Goal: Task Accomplishment & Management: Use online tool/utility

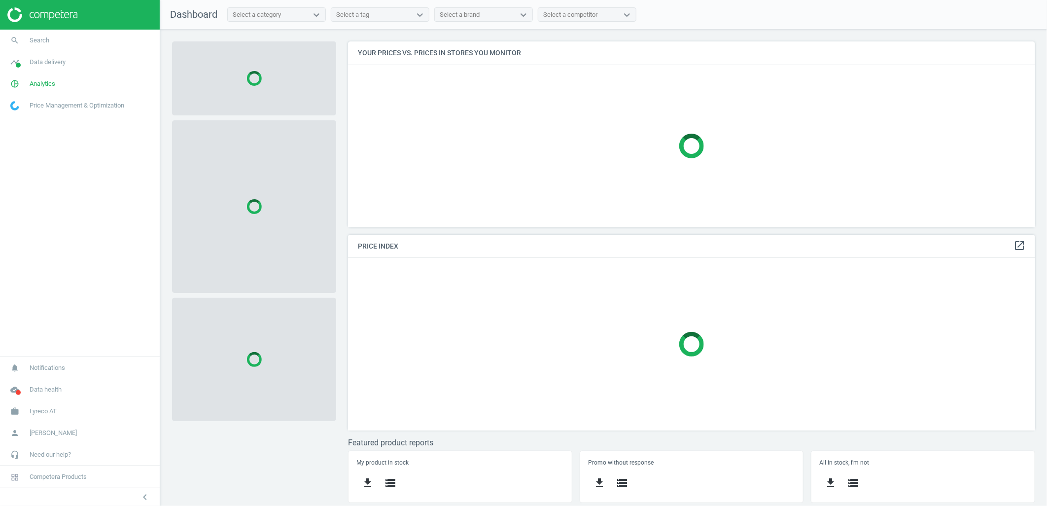
scroll to position [203, 705]
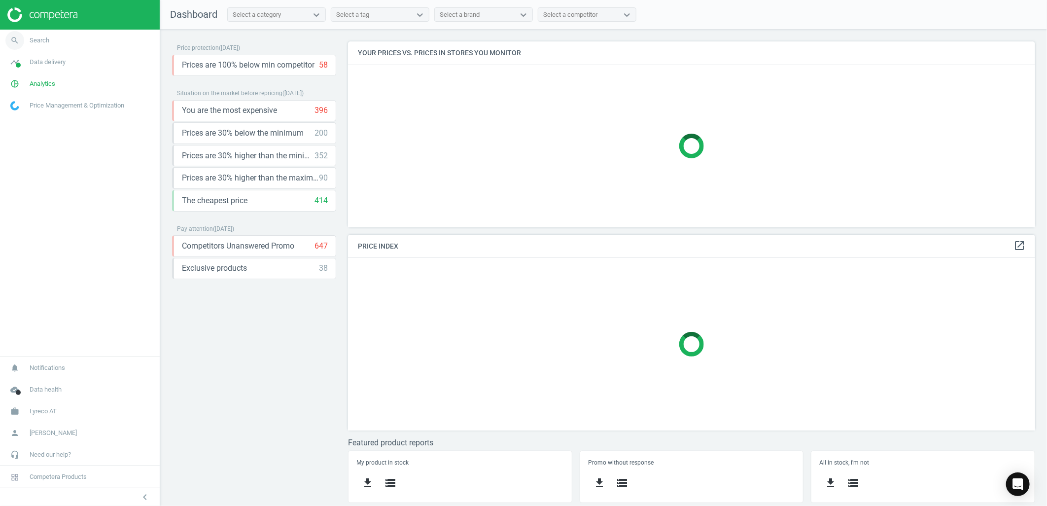
click at [80, 38] on link "search Search" at bounding box center [80, 41] width 160 height 22
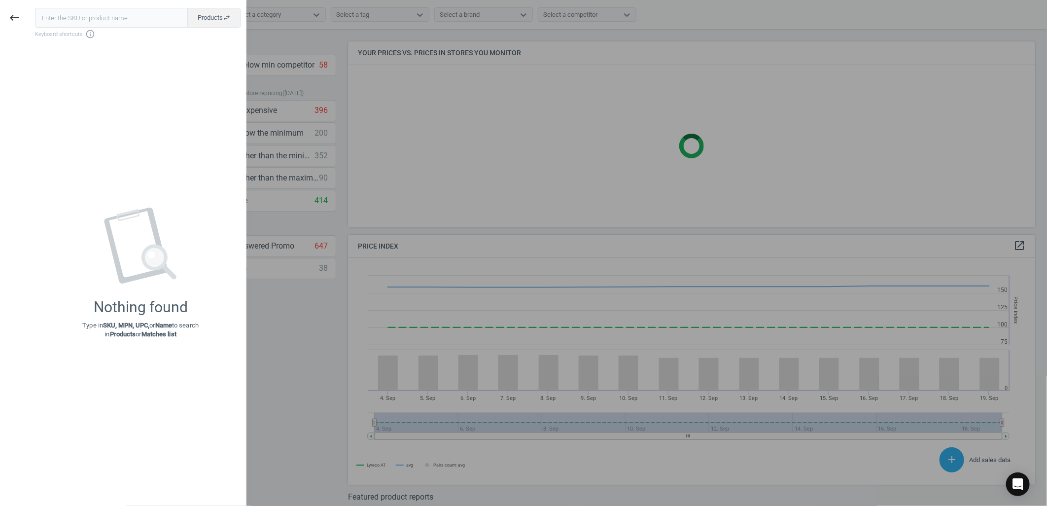
scroll to position [244, 697]
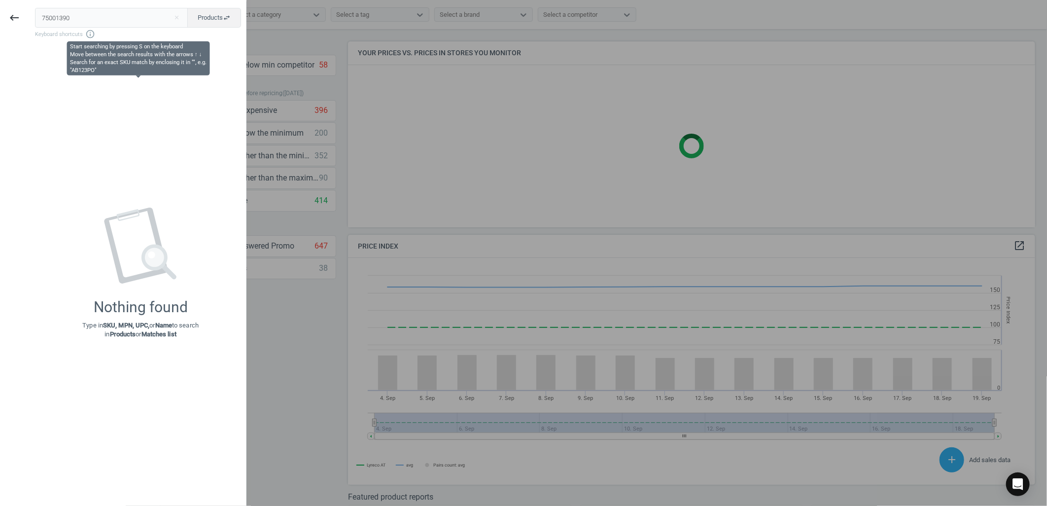
type input "75001390"
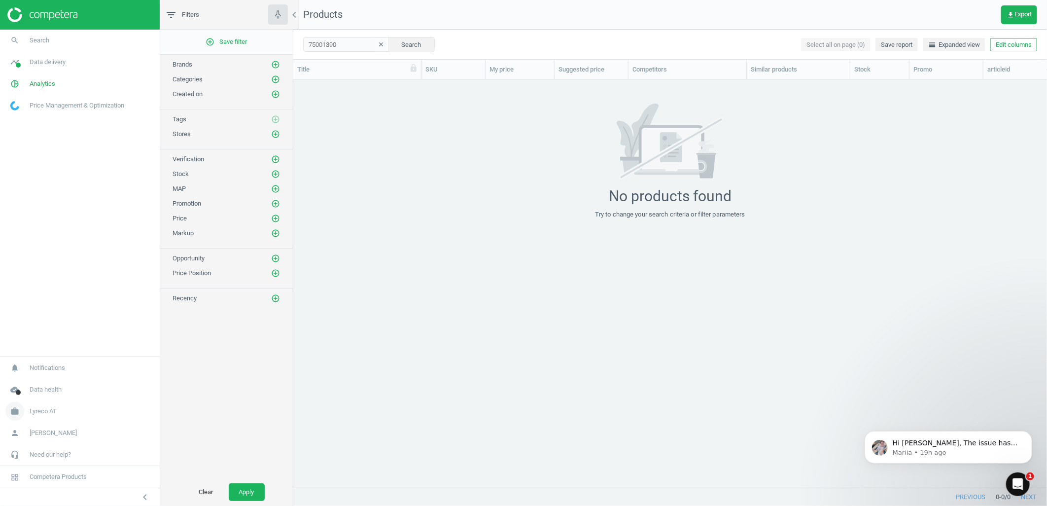
click at [66, 408] on link "work Lyreco AT" at bounding box center [80, 411] width 160 height 22
click at [32, 382] on span "Switch campaign" at bounding box center [33, 382] width 44 height 8
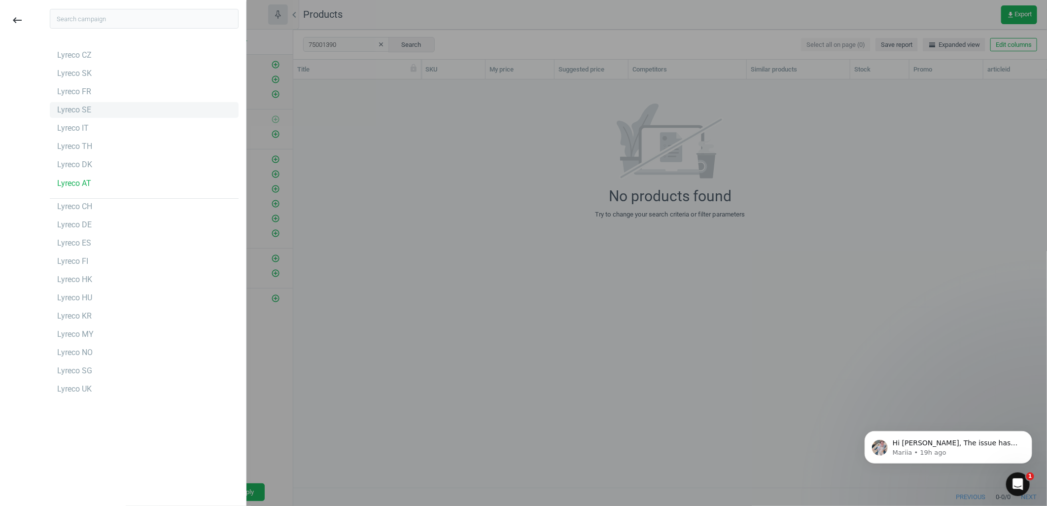
click at [84, 106] on div "Lyreco SE" at bounding box center [74, 110] width 34 height 11
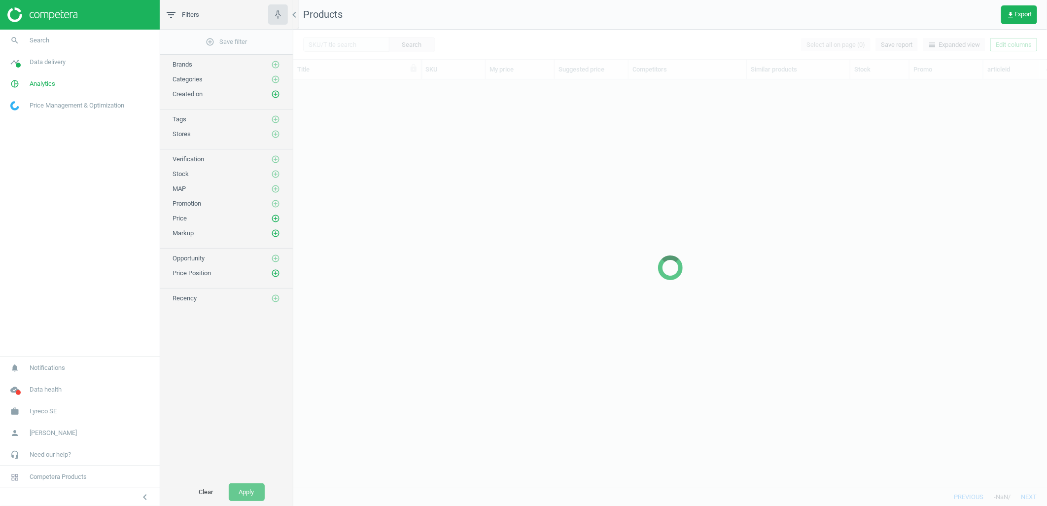
scroll to position [391, 746]
click at [84, 36] on link "search Search" at bounding box center [80, 41] width 160 height 22
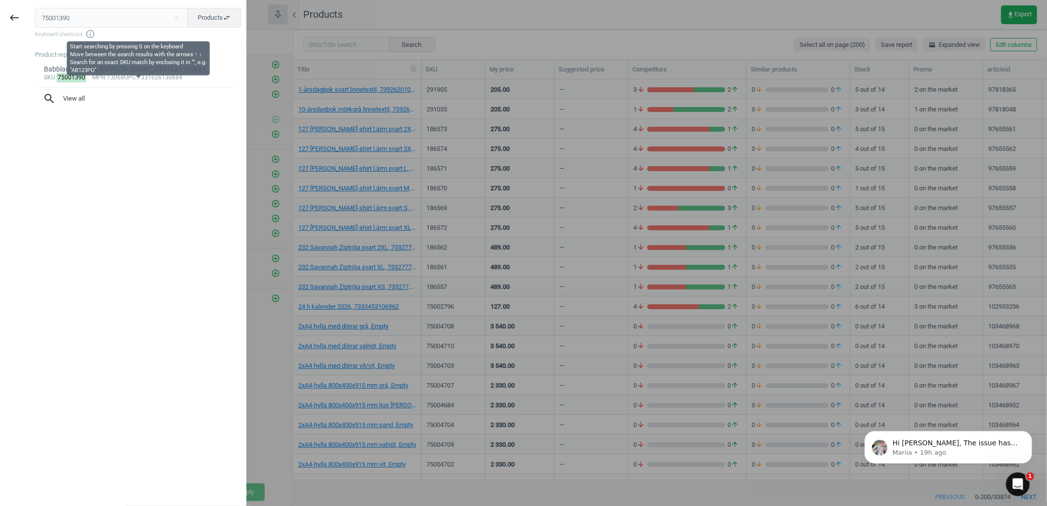
scroll to position [0, 0]
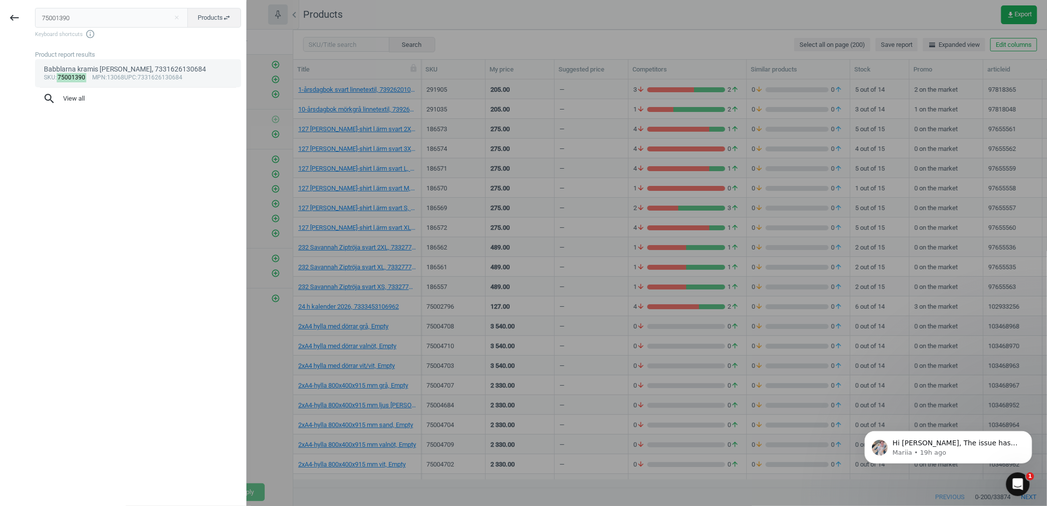
type input "75001390"
click at [82, 77] on mark "75001390" at bounding box center [72, 77] width 30 height 9
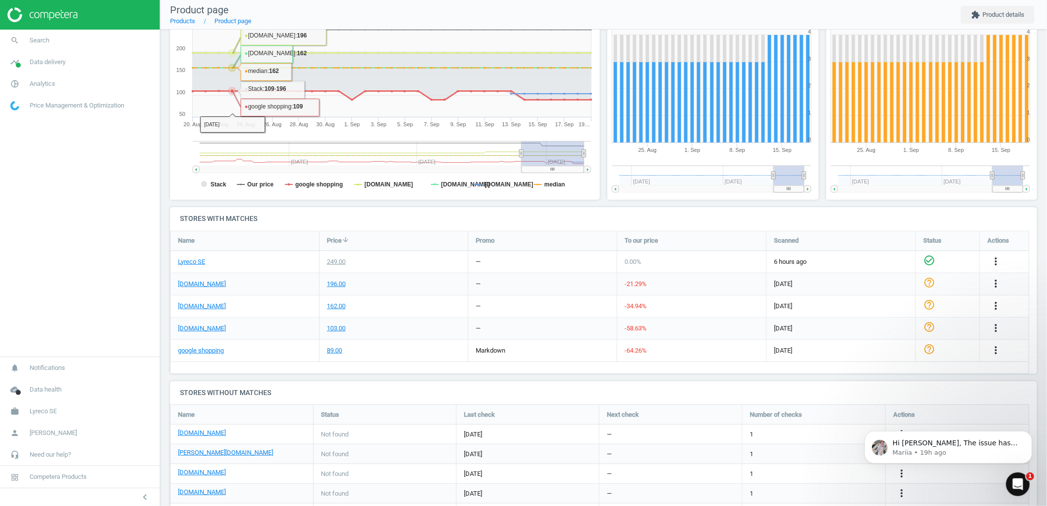
scroll to position [165, 0]
click at [184, 218] on h4 "Stores with matches" at bounding box center [603, 218] width 867 height 23
click at [993, 329] on icon "more_vert" at bounding box center [996, 328] width 12 height 12
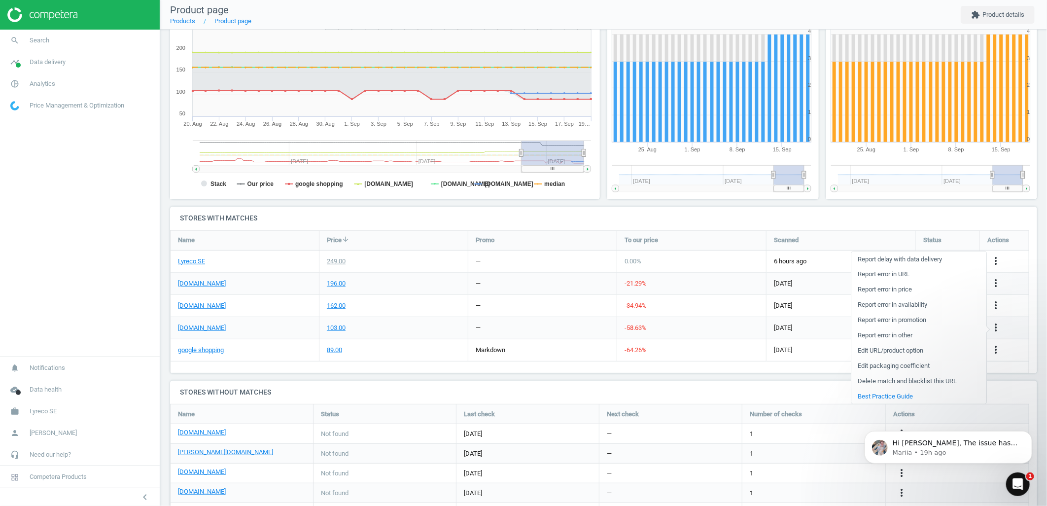
click at [890, 378] on link "Delete match and blacklist this URL" at bounding box center [919, 380] width 135 height 15
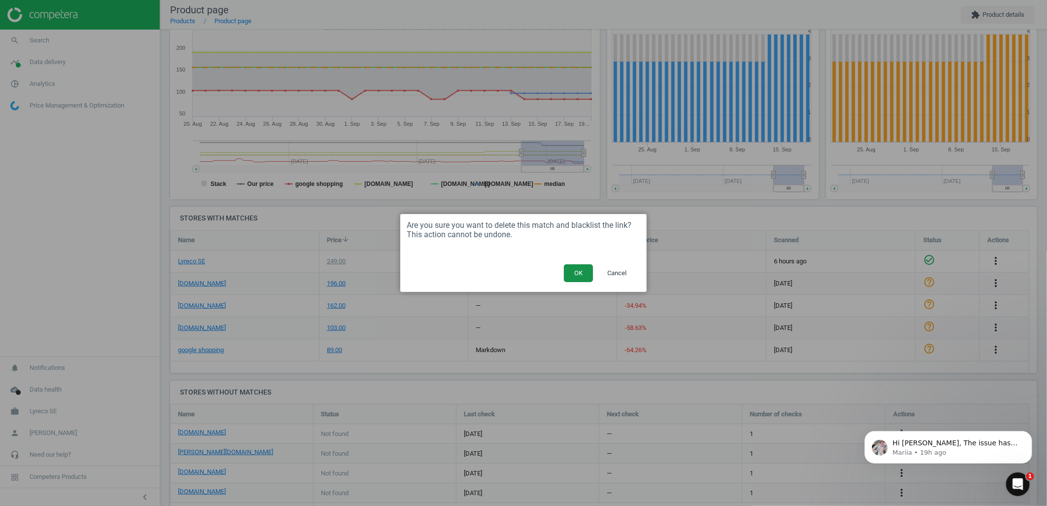
click at [573, 269] on button "OK" at bounding box center [578, 273] width 29 height 18
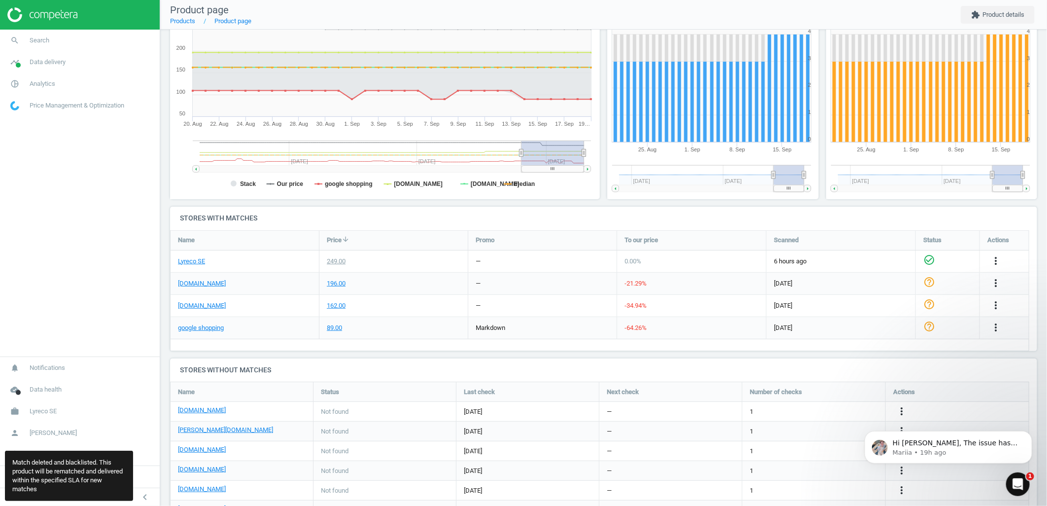
scroll to position [5, 5]
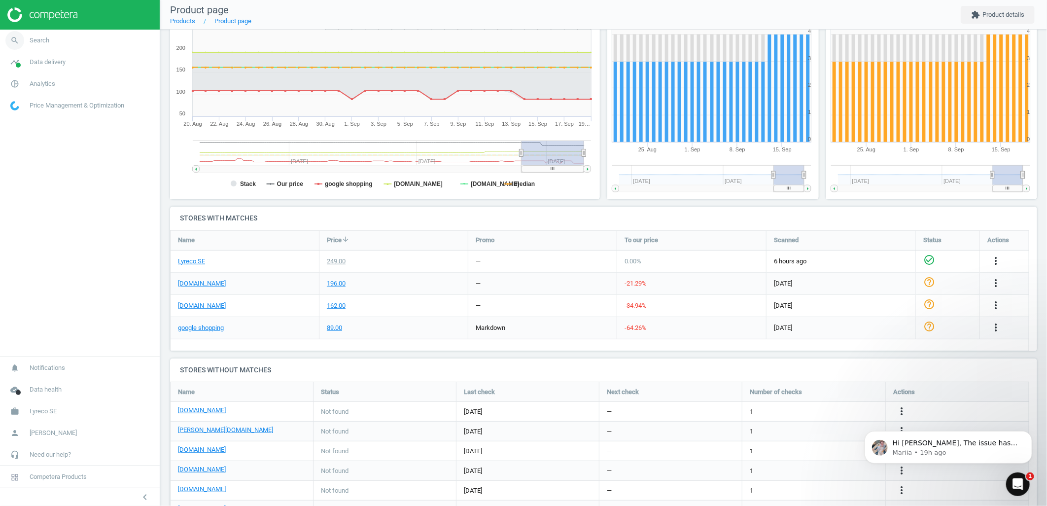
click at [100, 43] on link "search Search" at bounding box center [80, 41] width 160 height 22
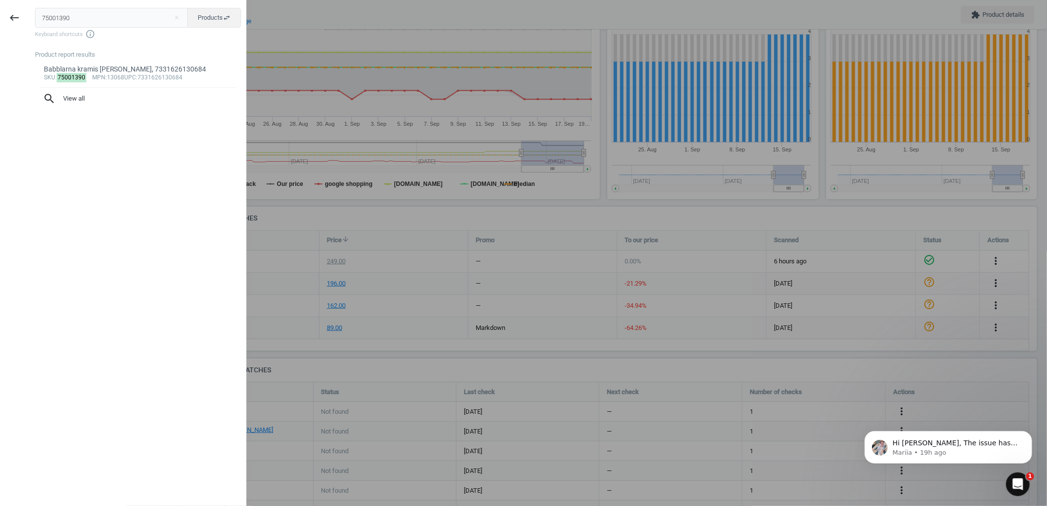
drag, startPoint x: 82, startPoint y: 21, endPoint x: -37, endPoint y: 23, distance: 119.4
click at [0, 23] on html "Group 2 Created with Sketch. ic/cloud_download/grey600 Created with Sketch. gra…" at bounding box center [523, 253] width 1047 height 506
type input "282175"
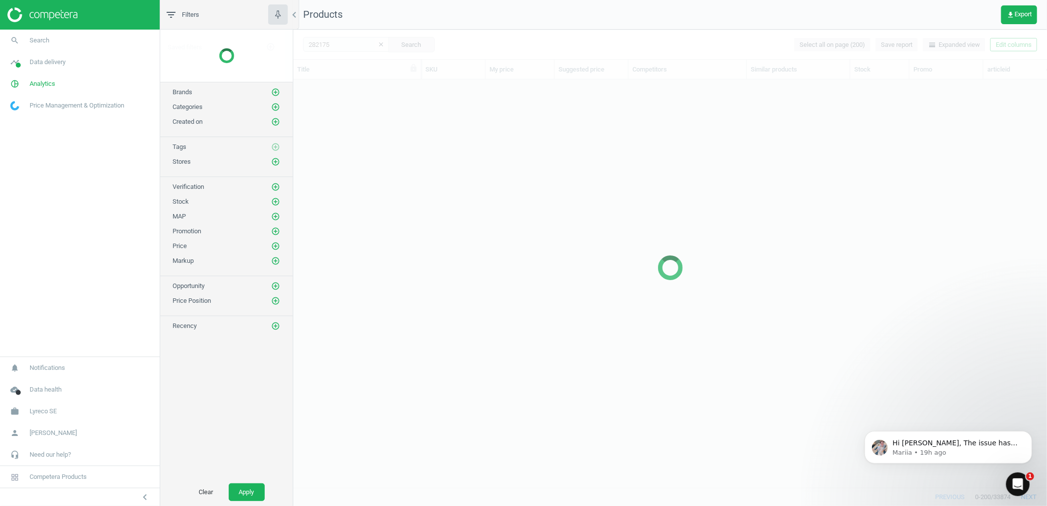
scroll to position [391, 746]
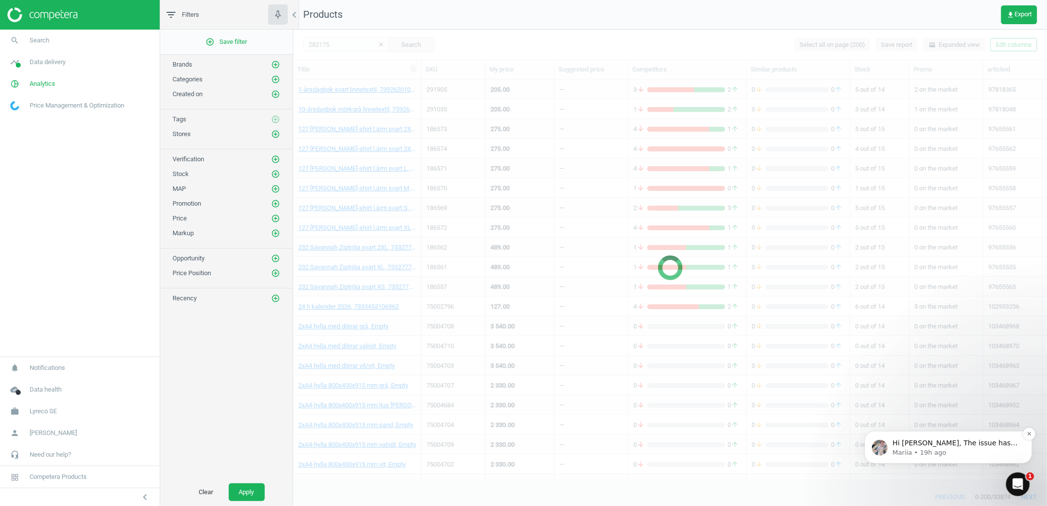
click at [941, 452] on p "Mariia • 19h ago" at bounding box center [956, 452] width 127 height 9
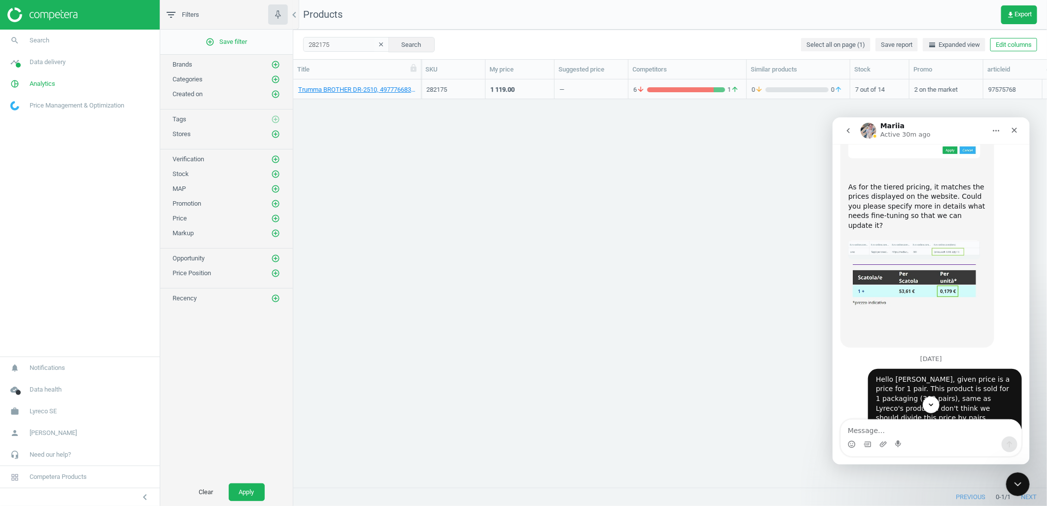
scroll to position [790, 0]
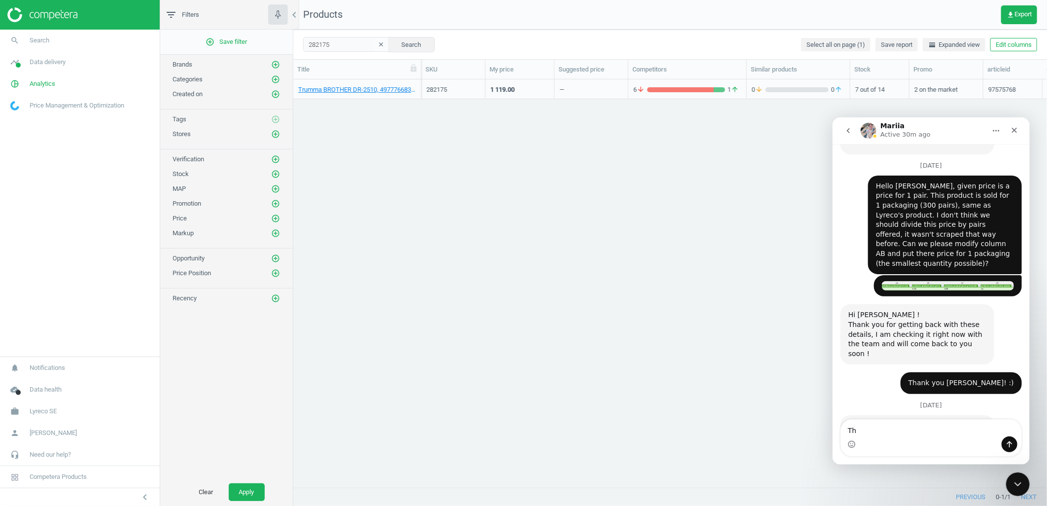
type textarea "T"
click at [797, 408] on div "Trumma BROTHER DR-2510, 4977766830089 282175 1 119.00 — 6 arrow_downward 1 arro…" at bounding box center [670, 279] width 754 height 400
click at [360, 92] on link "Trumma BROTHER DR-2510, 4977766830089" at bounding box center [357, 89] width 118 height 9
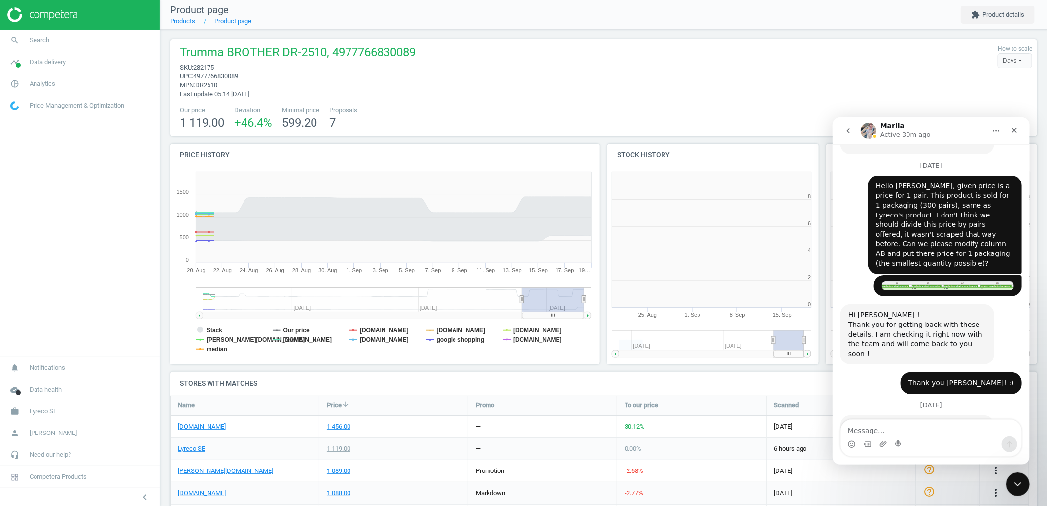
scroll to position [168, 876]
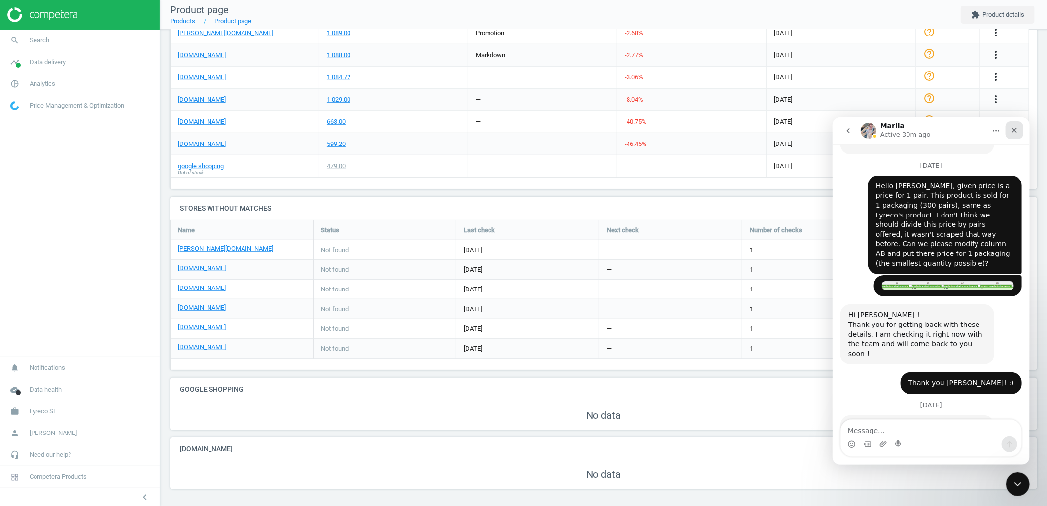
click at [1014, 129] on icon "Close" at bounding box center [1014, 129] width 5 height 5
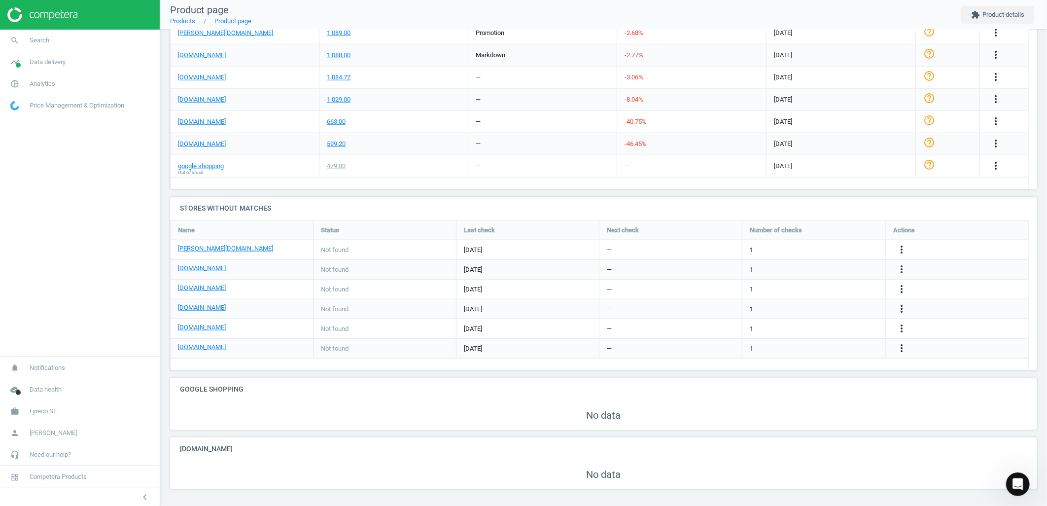
click at [992, 122] on icon "more_vert" at bounding box center [996, 121] width 12 height 12
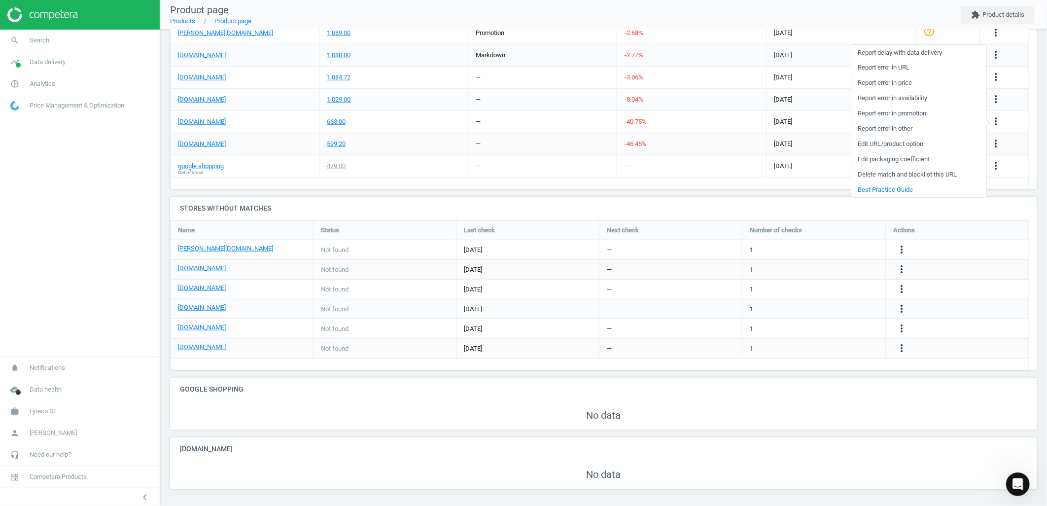
click at [881, 170] on link "Delete match and blacklist this URL" at bounding box center [919, 174] width 135 height 15
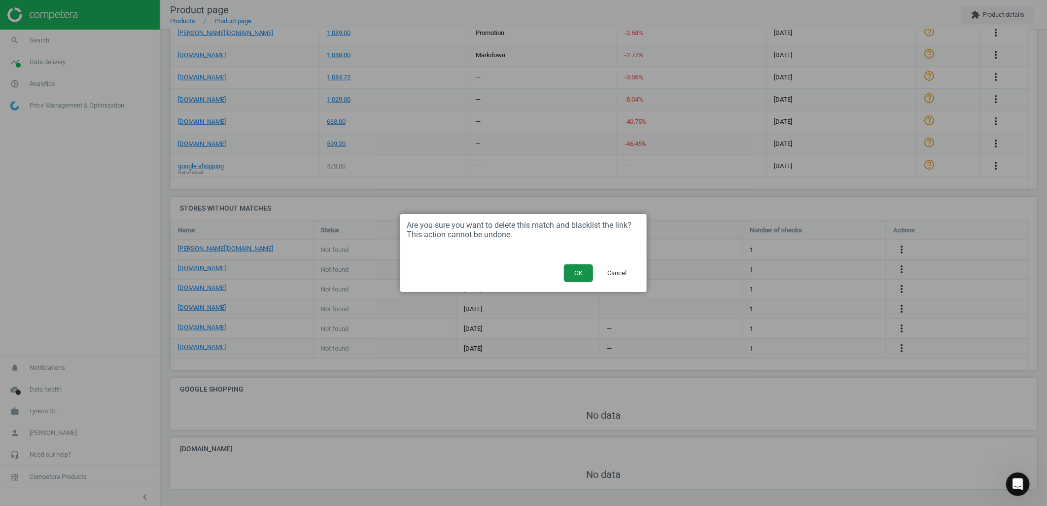
click at [577, 270] on button "OK" at bounding box center [578, 273] width 29 height 18
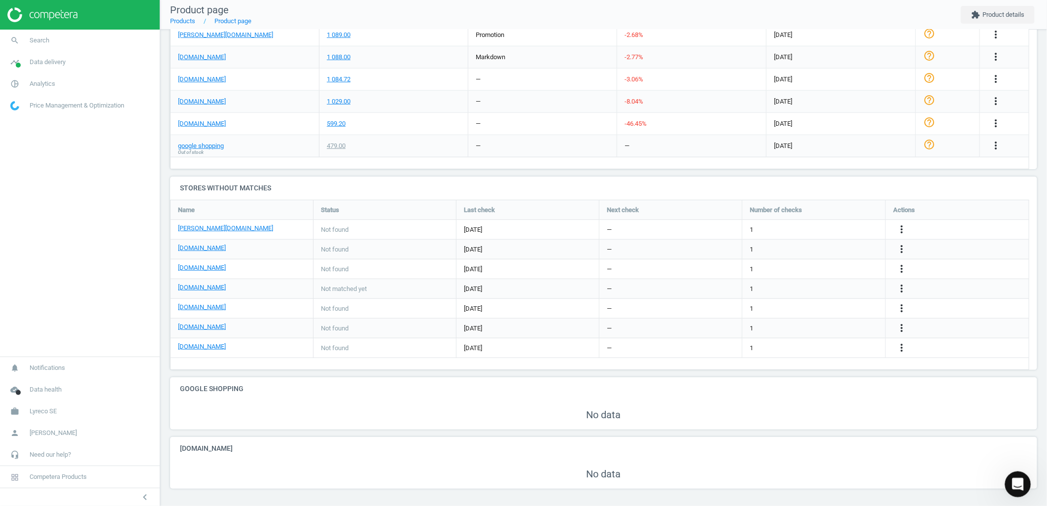
click at [1014, 487] on icon "Open Intercom Messenger" at bounding box center [1017, 483] width 16 height 16
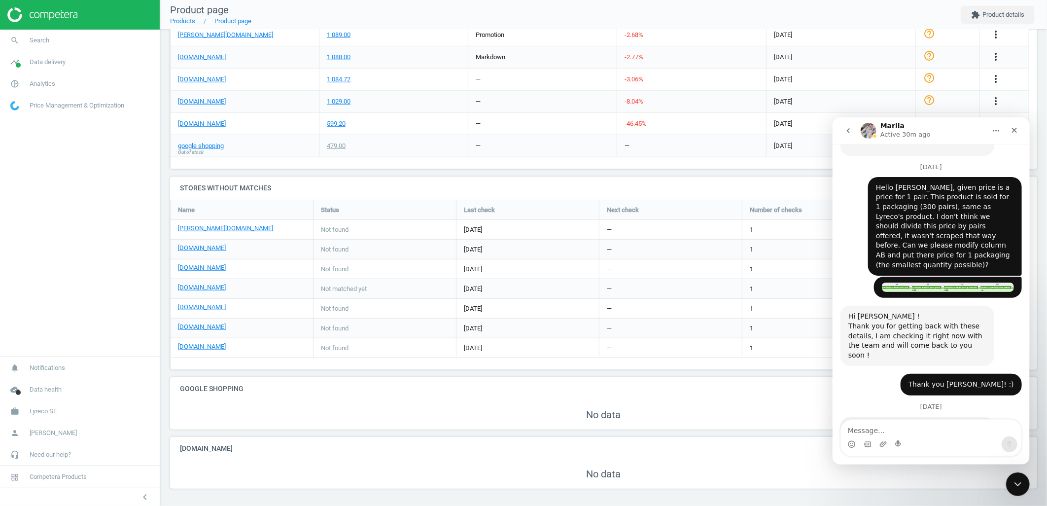
scroll to position [614, 0]
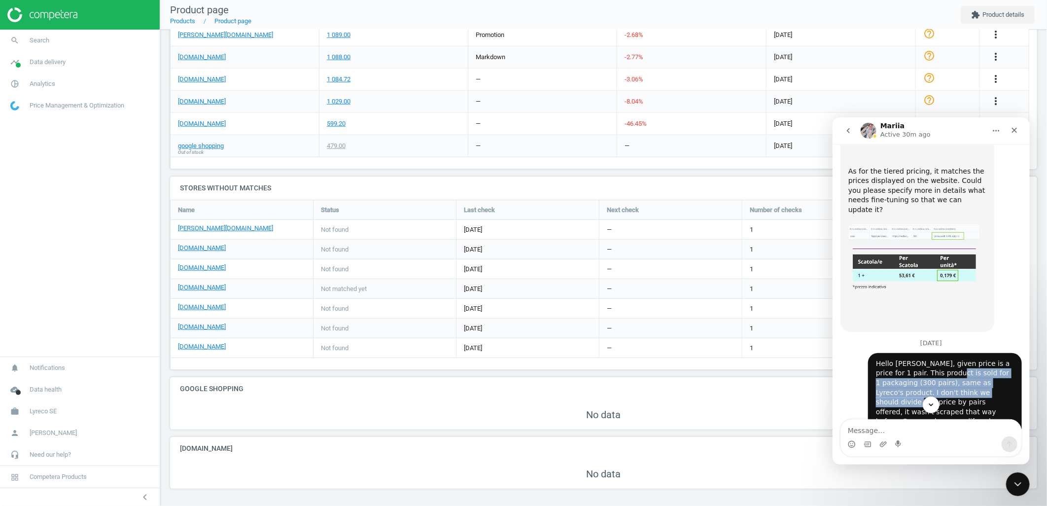
drag, startPoint x: 942, startPoint y: 330, endPoint x: 919, endPoint y: 317, distance: 26.7
click at [919, 359] on div "Hello [PERSON_NAME], given price is a price for 1 pair. This product is sold fo…" at bounding box center [945, 402] width 138 height 87
drag, startPoint x: 919, startPoint y: 317, endPoint x: 911, endPoint y: 349, distance: 33.5
click at [911, 359] on div "Hello [PERSON_NAME], given price is a price for 1 pair. This product is sold fo…" at bounding box center [945, 402] width 138 height 87
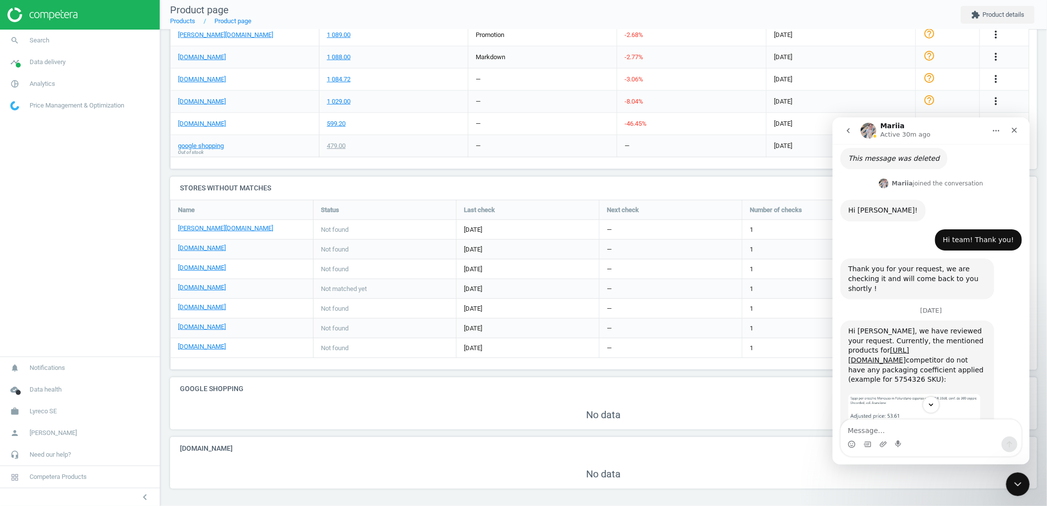
scroll to position [302, 0]
click at [904, 327] on div "Hi [PERSON_NAME], we have reviewed your request. Currently, the mentioned produ…" at bounding box center [917, 359] width 138 height 68
copy div "5754326"
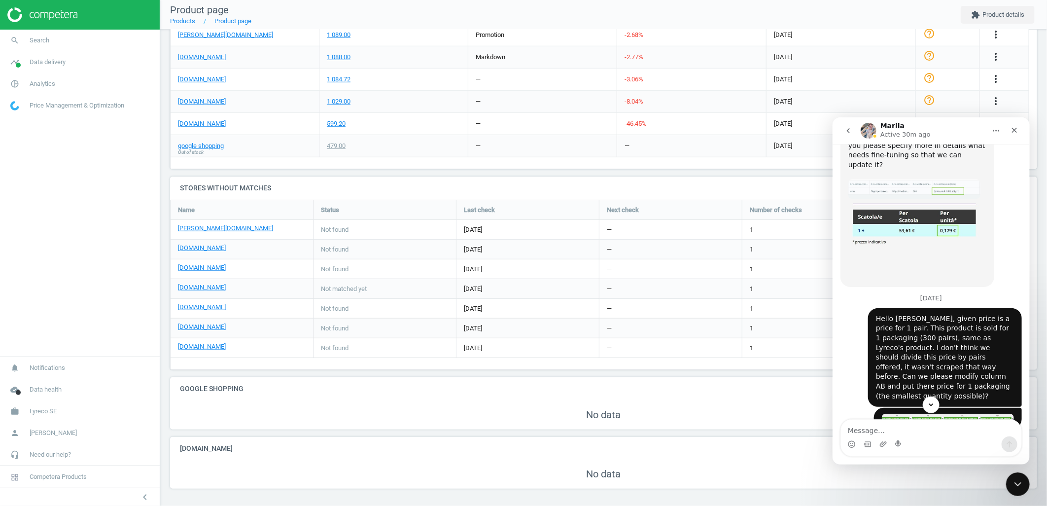
scroll to position [659, 0]
click at [949, 407] on div "Milena • [DATE]" at bounding box center [948, 417] width 148 height 21
click at [945, 413] on img "Milena says…" at bounding box center [948, 417] width 132 height 9
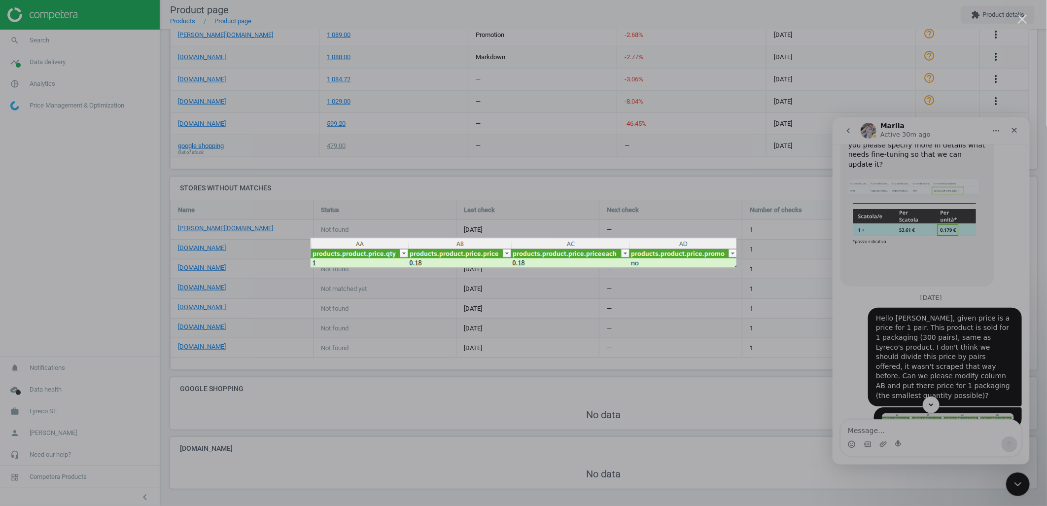
scroll to position [0, 0]
click at [933, 393] on div "Intercom messenger" at bounding box center [523, 253] width 1047 height 506
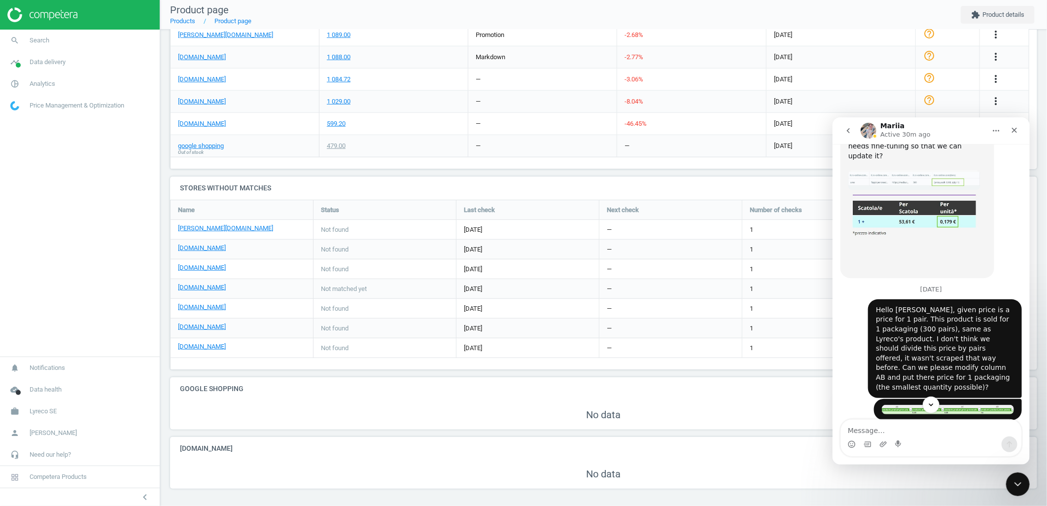
scroll to position [668, 0]
click at [116, 39] on link "search Search" at bounding box center [80, 41] width 160 height 22
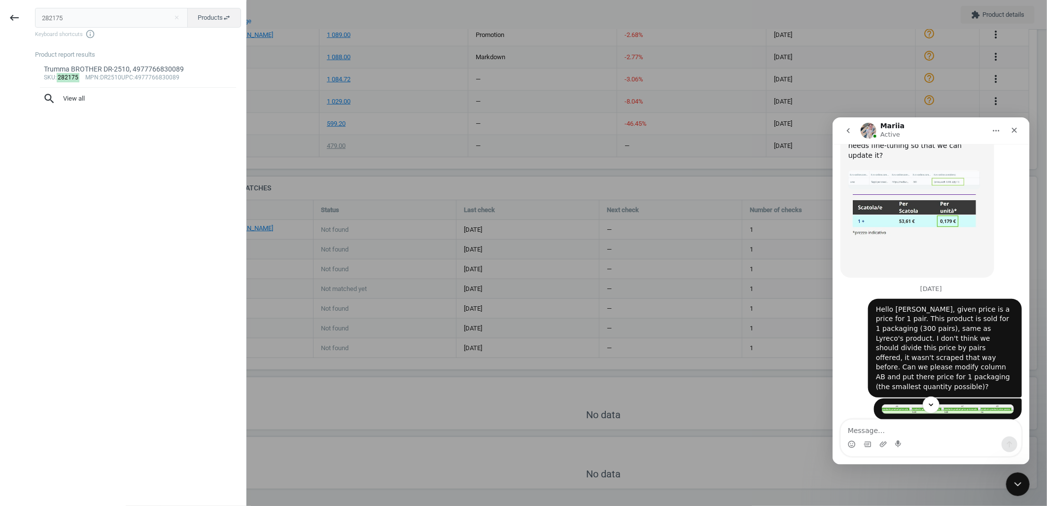
drag, startPoint x: 99, startPoint y: 21, endPoint x: -16, endPoint y: 18, distance: 115.4
click at [0, 18] on html "Group 2 Created with Sketch. ic/cloud_download/grey600 Created with Sketch. gra…" at bounding box center [523, 253] width 1047 height 506
type input "75001391"
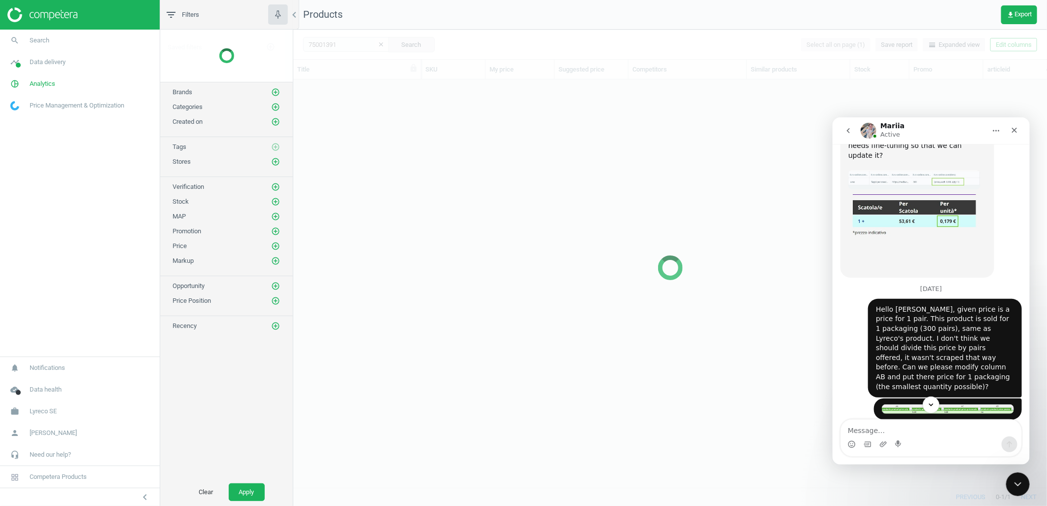
scroll to position [391, 746]
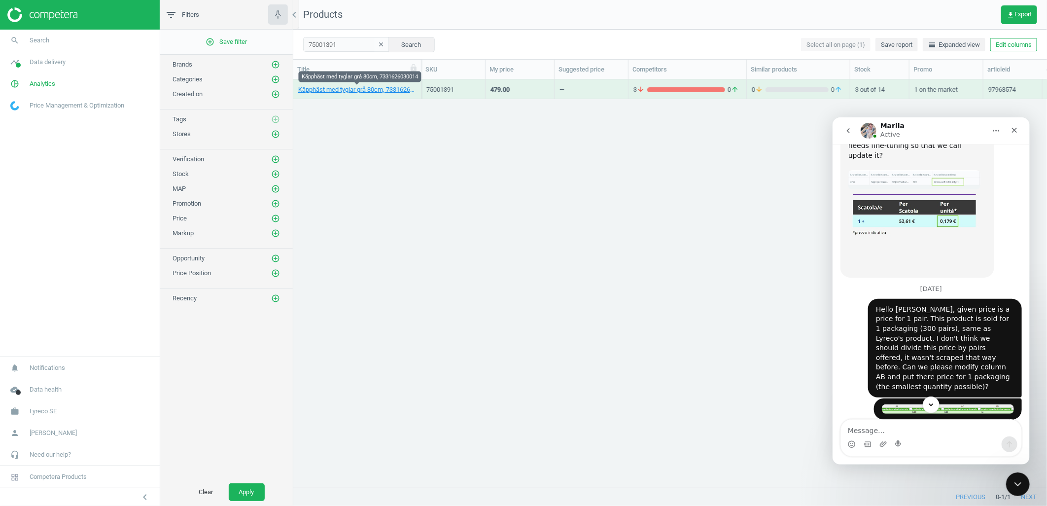
click at [344, 89] on link "Käpphäst med tyglar grå 80cm, 7331626030014" at bounding box center [357, 89] width 118 height 9
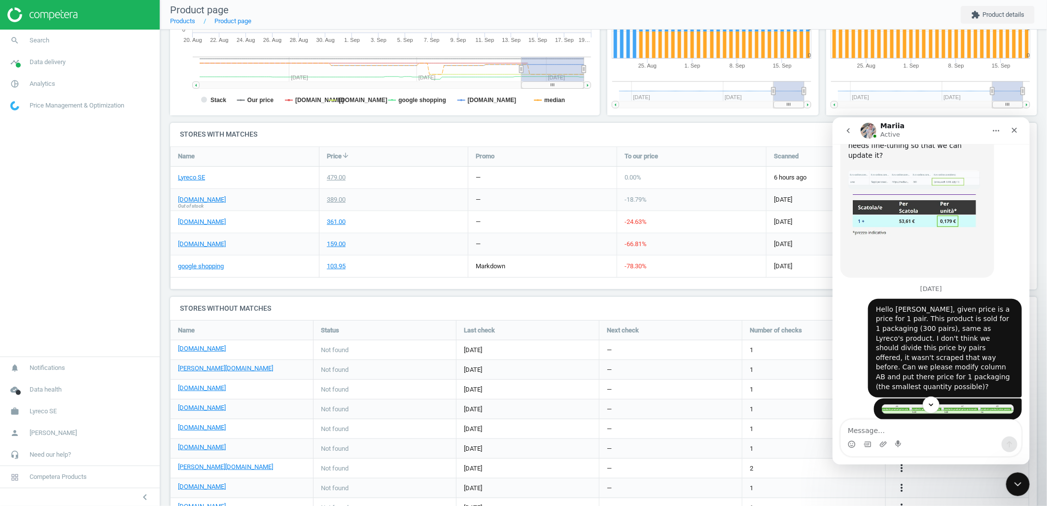
scroll to position [294, 0]
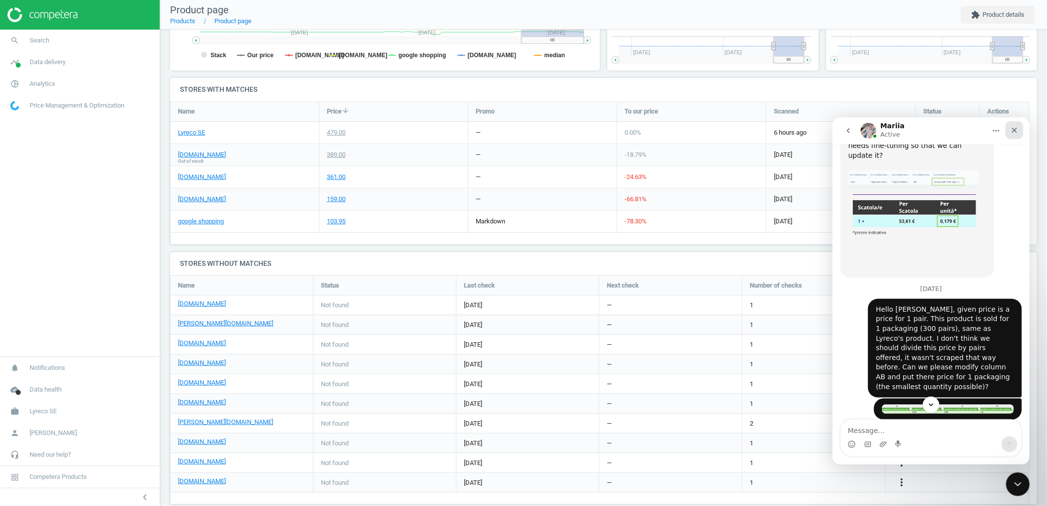
click at [1021, 131] on div "Close" at bounding box center [1014, 130] width 18 height 18
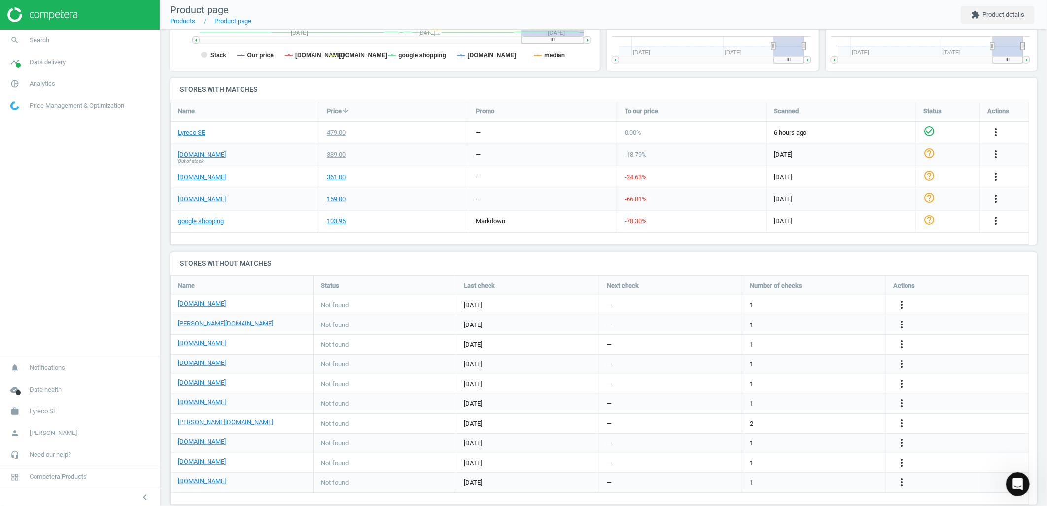
click at [1003, 195] on div "more_vert" at bounding box center [997, 199] width 19 height 13
click at [994, 196] on icon "more_vert" at bounding box center [996, 199] width 12 height 12
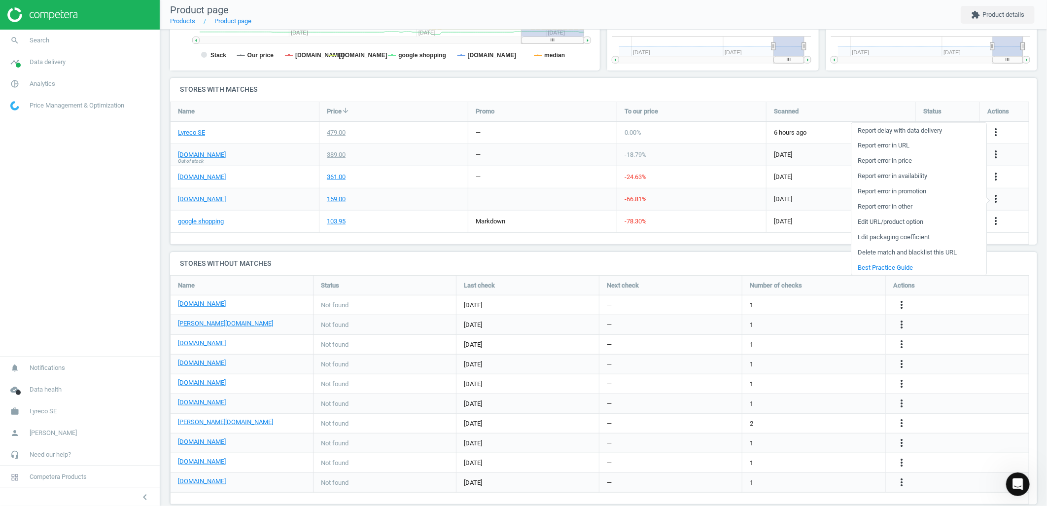
click at [883, 252] on link "Delete match and blacklist this URL" at bounding box center [919, 252] width 135 height 15
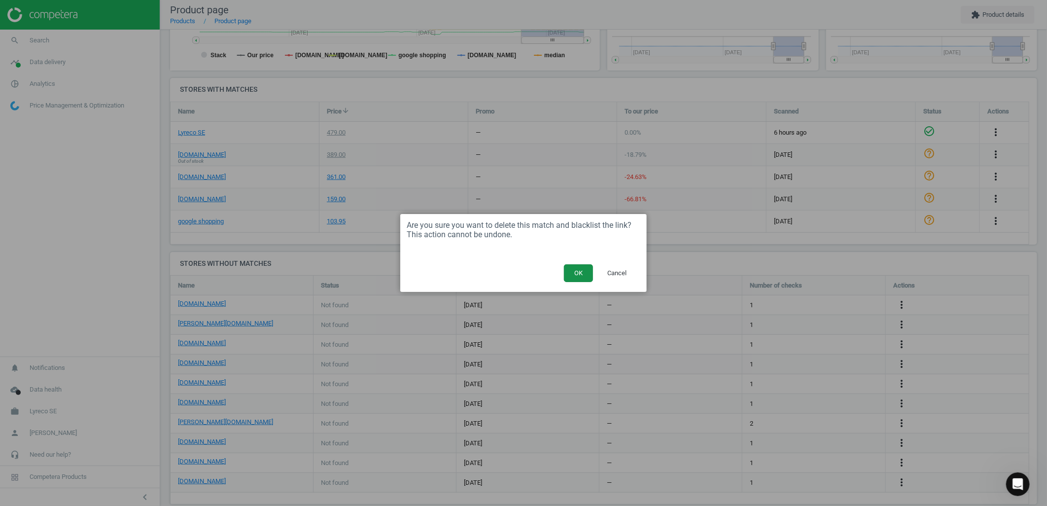
click at [569, 280] on button "OK" at bounding box center [578, 273] width 29 height 18
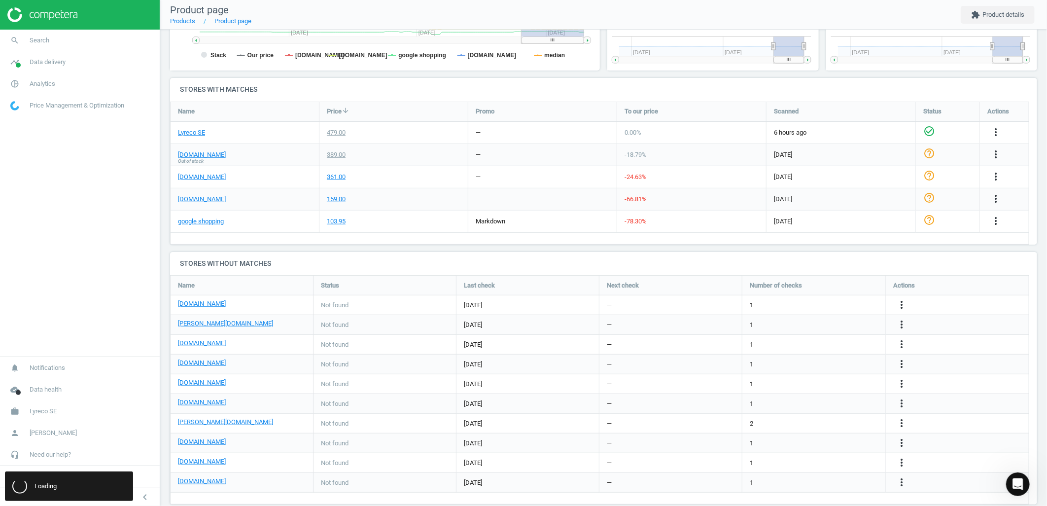
scroll to position [5, 5]
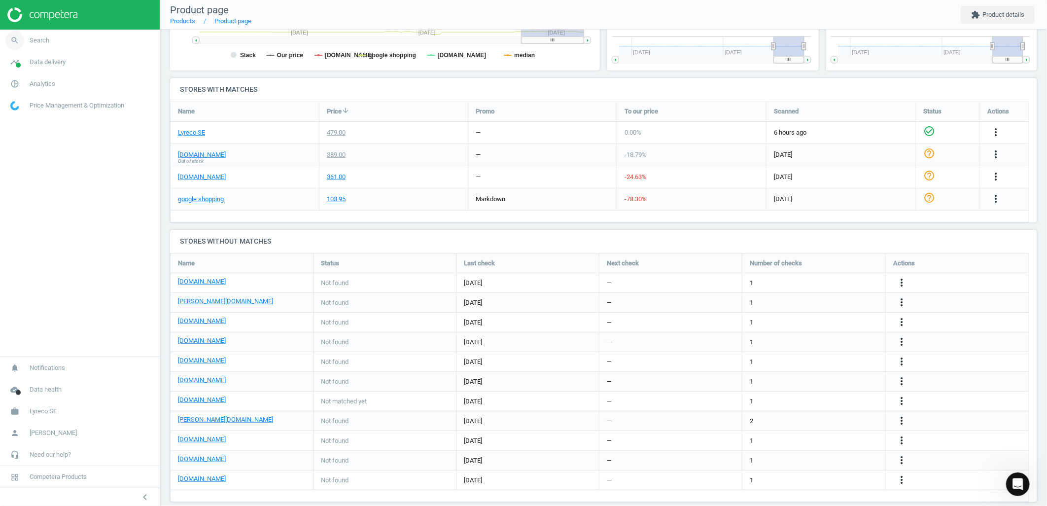
click at [60, 39] on link "search Search" at bounding box center [80, 41] width 160 height 22
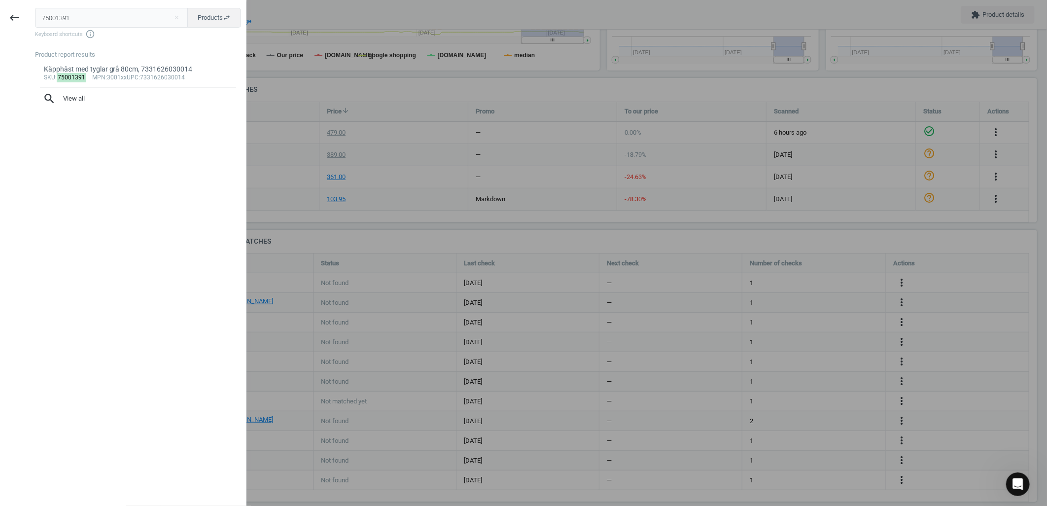
drag, startPoint x: 90, startPoint y: 22, endPoint x: -8, endPoint y: 13, distance: 98.0
click at [0, 13] on html "Group 2 Created with Sketch. ic/cloud_download/grey600 Created with Sketch. gra…" at bounding box center [523, 253] width 1047 height 506
type input "75001803"
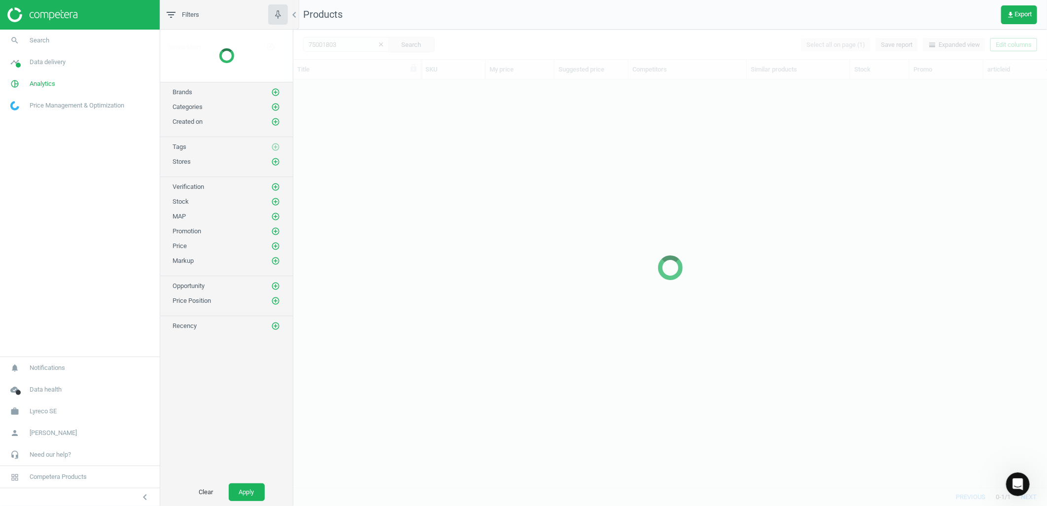
scroll to position [391, 746]
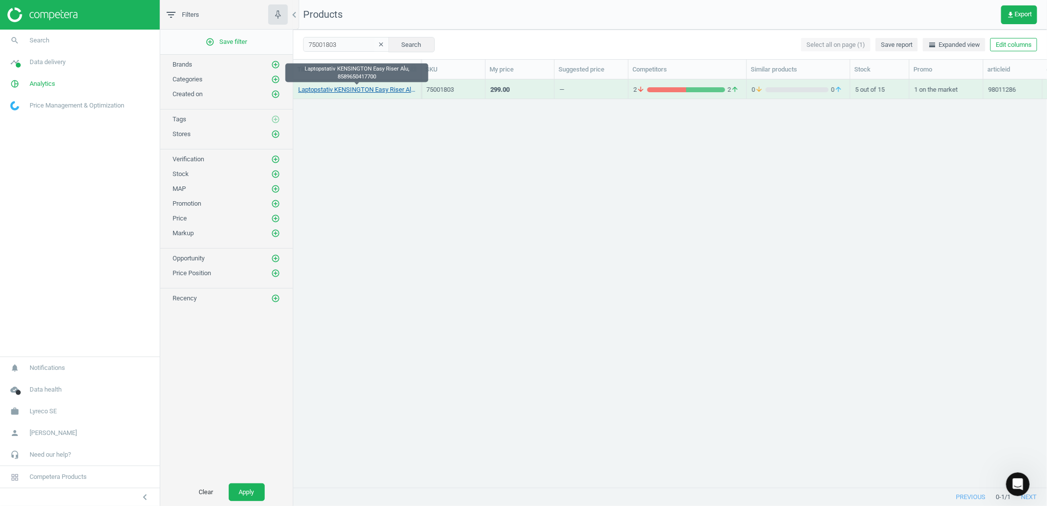
click at [314, 91] on link "Laptopstativ KENSINGTON Easy Riser Alu, 8589650417700" at bounding box center [357, 89] width 118 height 9
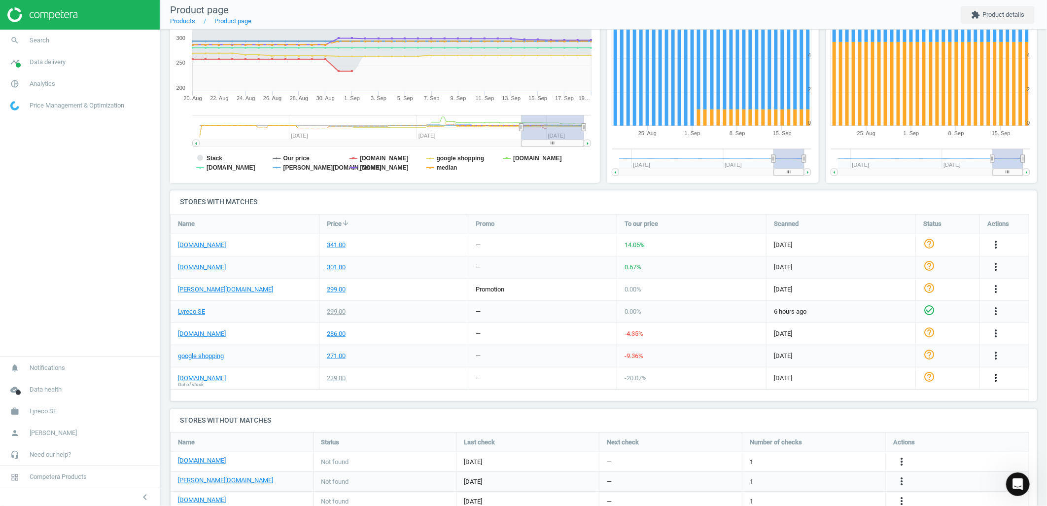
click at [993, 380] on icon "more_vert" at bounding box center [996, 378] width 12 height 12
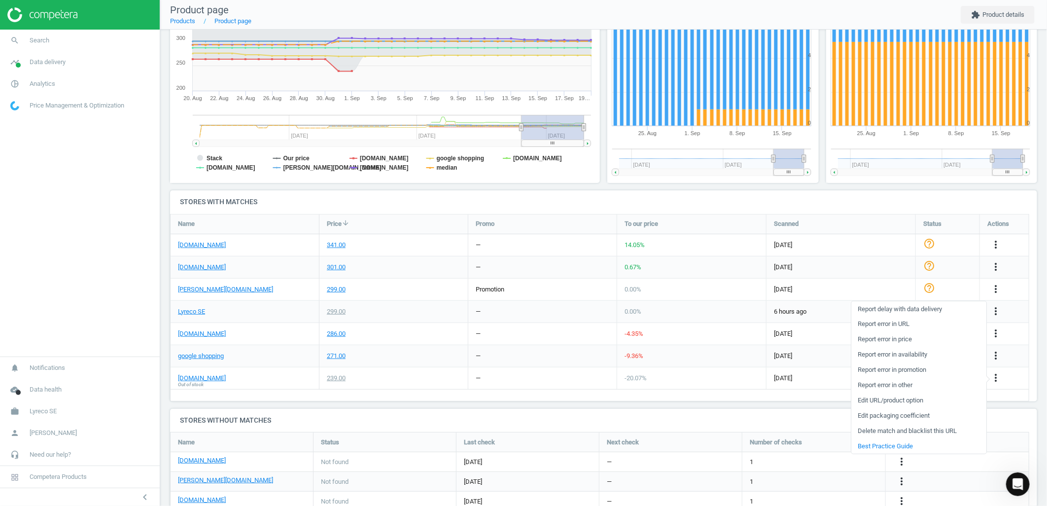
click at [888, 434] on link "Delete match and blacklist this URL" at bounding box center [919, 431] width 135 height 15
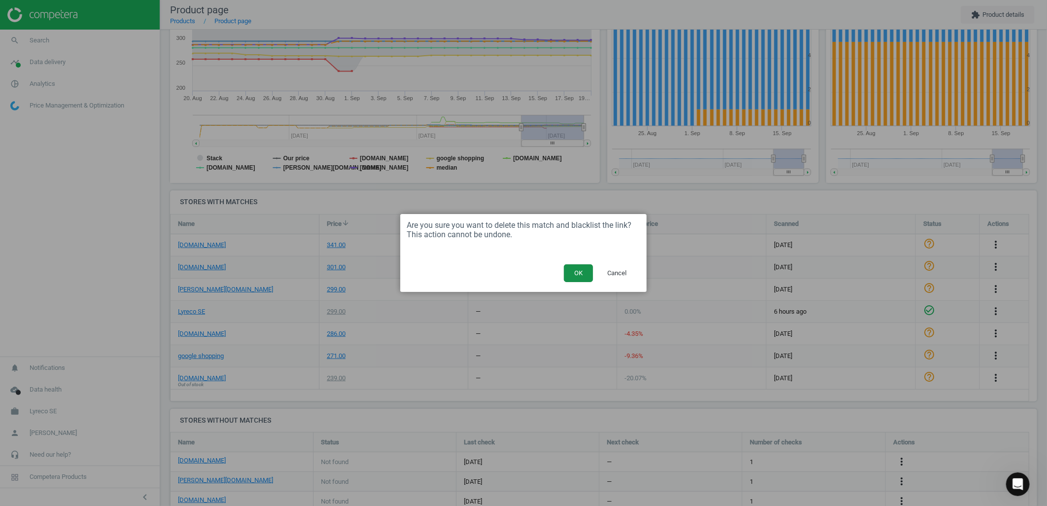
click at [583, 268] on button "OK" at bounding box center [578, 273] width 29 height 18
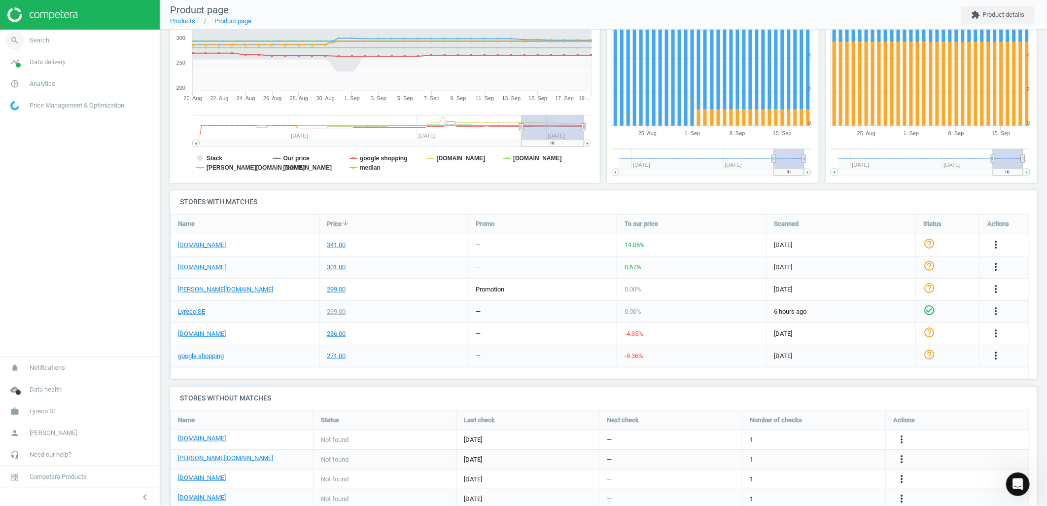
click at [55, 40] on link "search Search" at bounding box center [80, 41] width 160 height 22
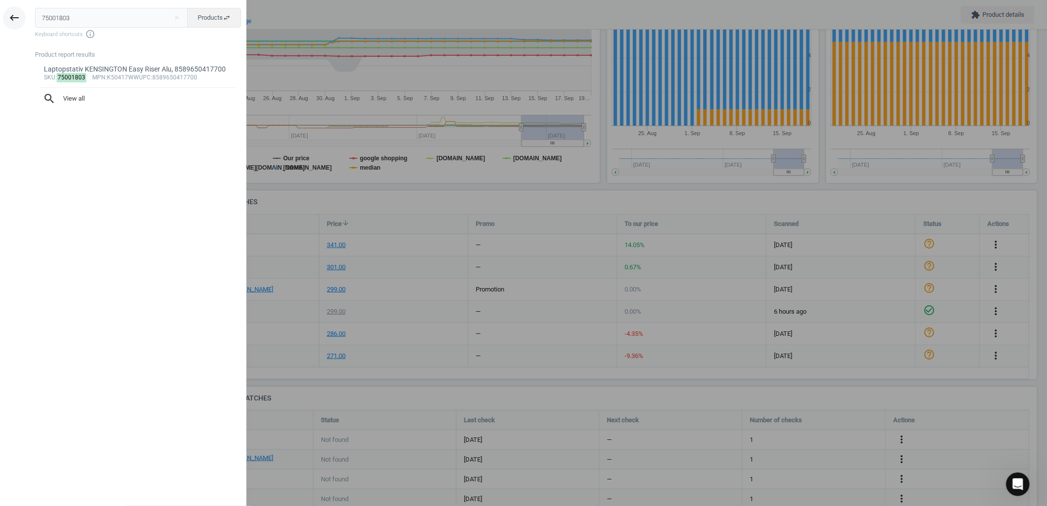
drag, startPoint x: 77, startPoint y: 22, endPoint x: 5, endPoint y: 14, distance: 72.9
click at [5, 14] on div "keyboard_backspace 75001803 close Products swap_horiz Keyboard shortcuts info_o…" at bounding box center [123, 254] width 247 height 506
type input "75001273"
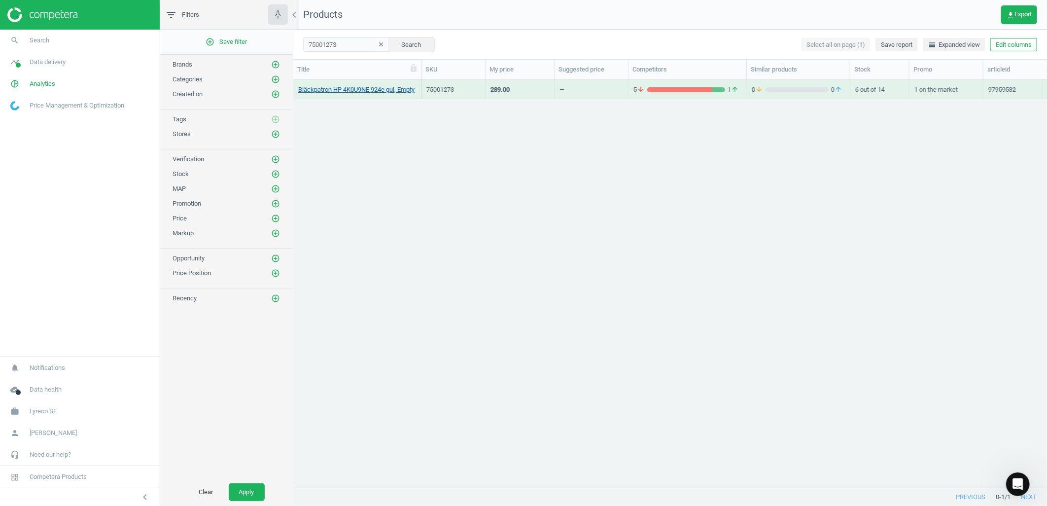
click at [365, 94] on link "Bläckpatron HP 4K0U9NE 924e gul, Empty" at bounding box center [356, 89] width 116 height 9
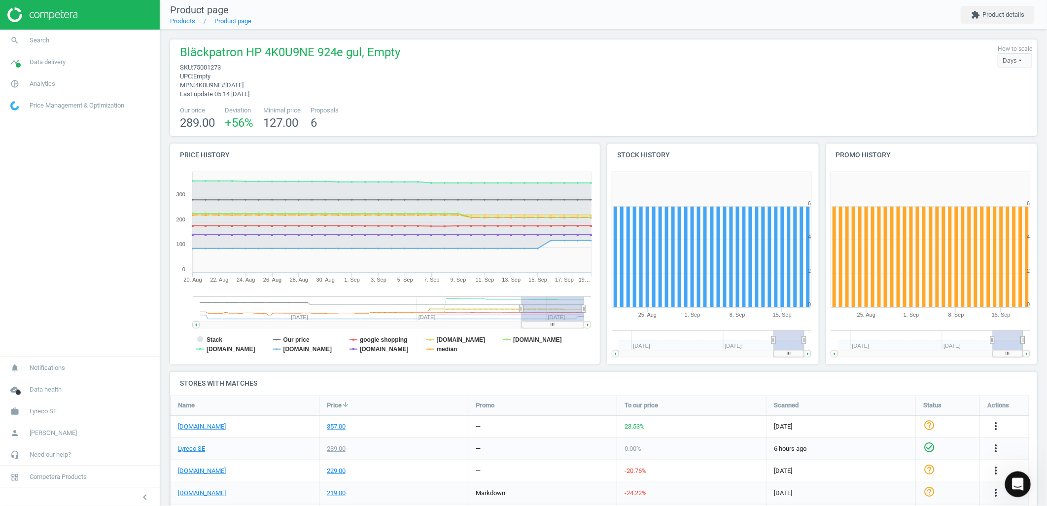
click at [1020, 489] on div "Open Intercom Messenger" at bounding box center [1017, 483] width 33 height 33
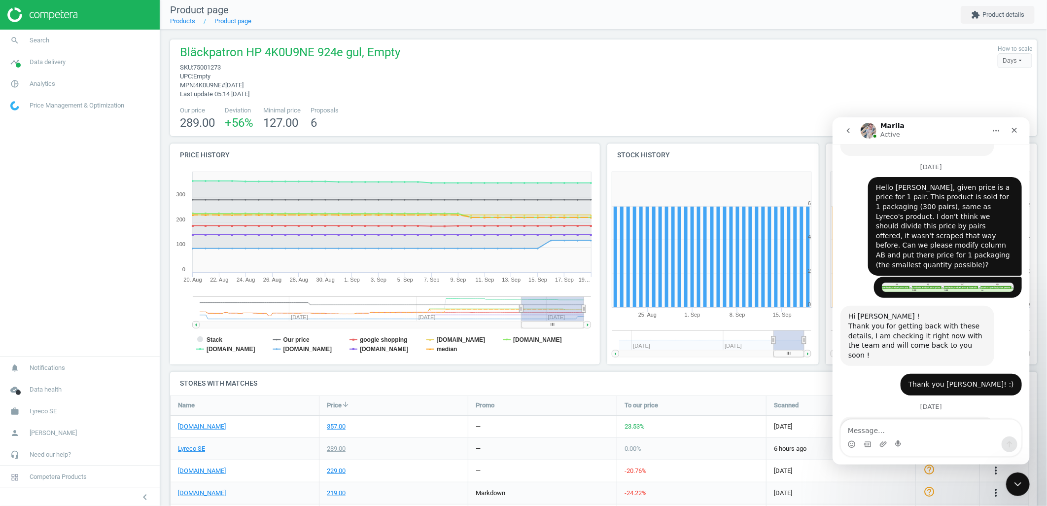
click at [882, 428] on textarea "Message…" at bounding box center [931, 427] width 180 height 17
type textarea "Thank you team! :)"
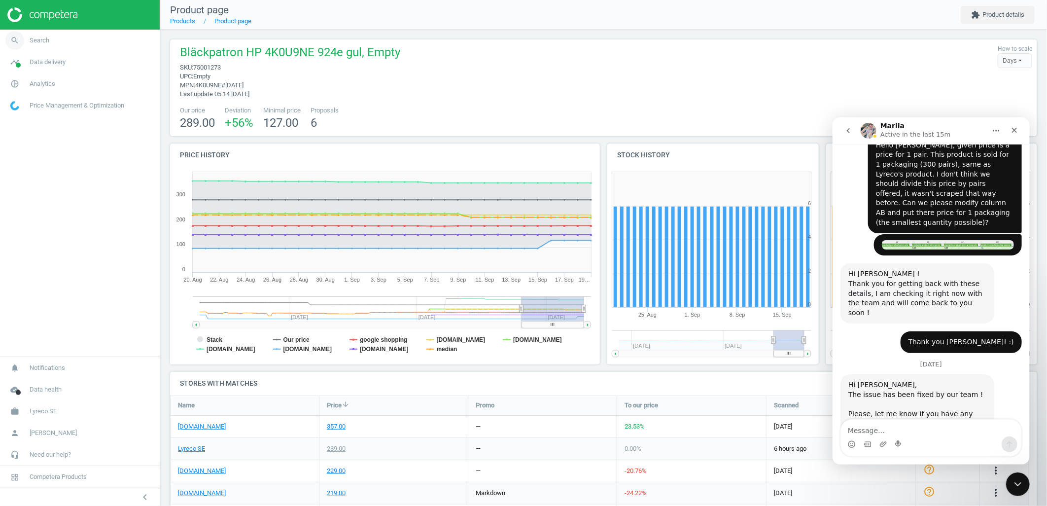
click at [76, 50] on link "search Search" at bounding box center [80, 41] width 160 height 22
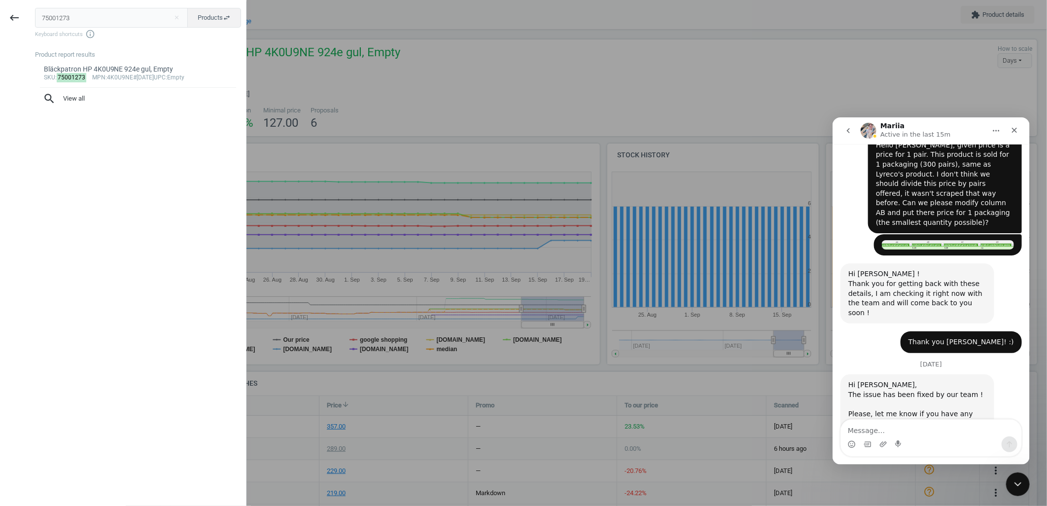
drag, startPoint x: 96, startPoint y: 19, endPoint x: -32, endPoint y: 3, distance: 128.7
click at [0, 3] on html "Group 2 Created with Sketch. ic/cloud_download/grey600 Created with Sketch. gra…" at bounding box center [523, 253] width 1047 height 506
type input "260431"
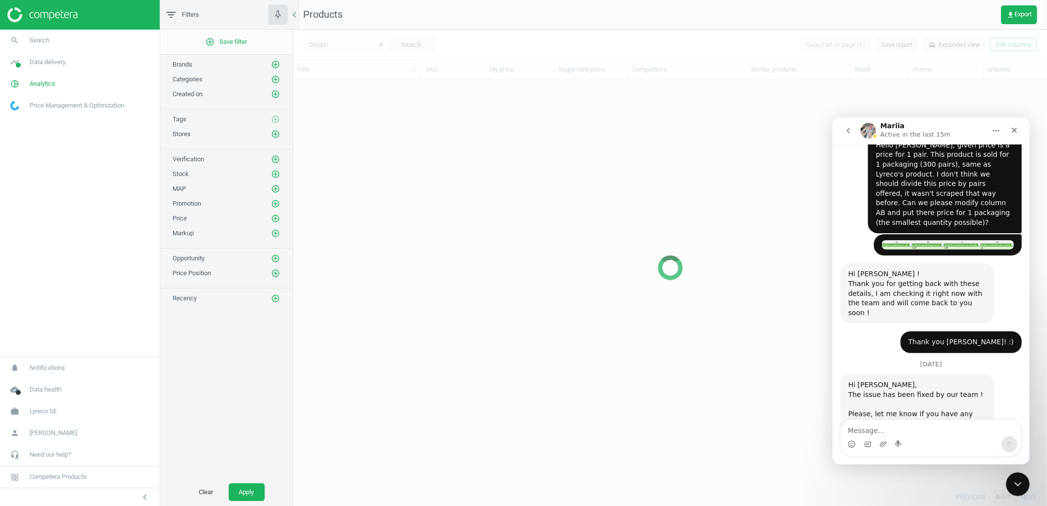
scroll to position [391, 746]
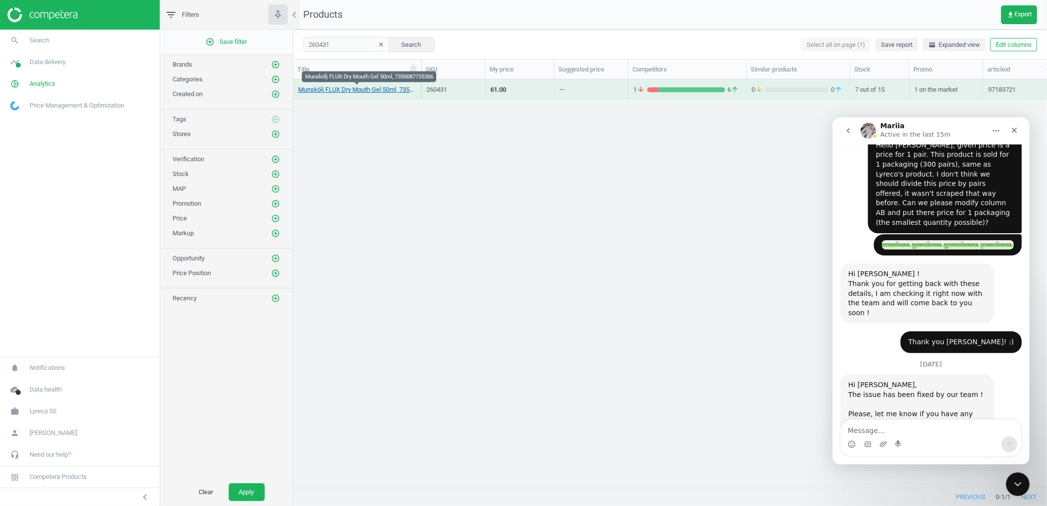
click at [349, 89] on link "Munskölj FLUX Dry Mouth Gel 50ml, 7350087735306" at bounding box center [357, 89] width 118 height 9
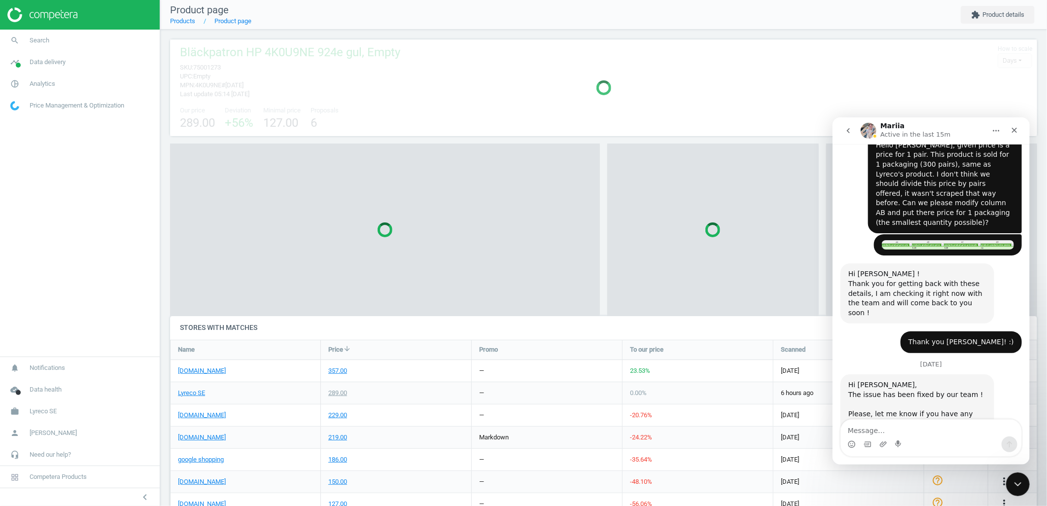
scroll to position [306, 876]
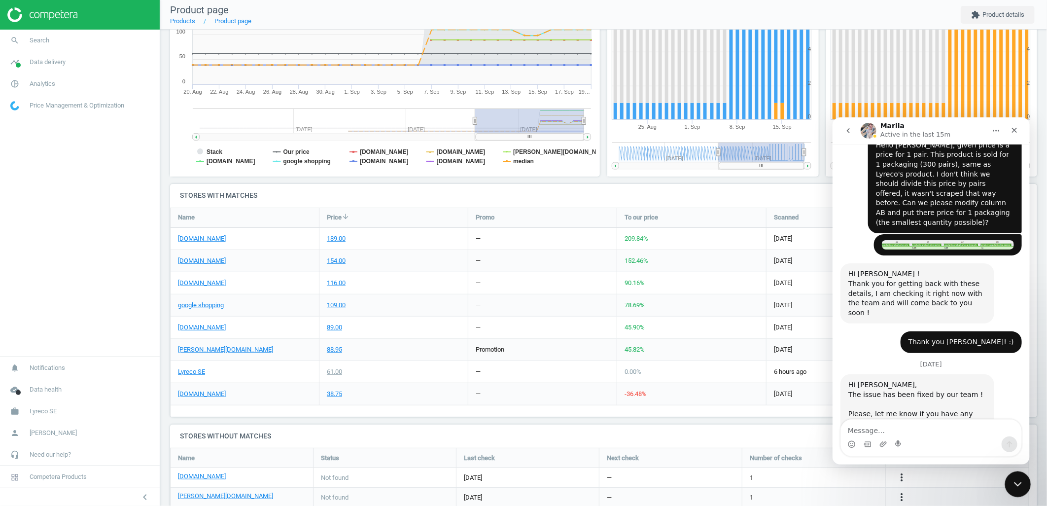
click at [1017, 480] on icon "Close Intercom Messenger" at bounding box center [1017, 483] width 12 height 12
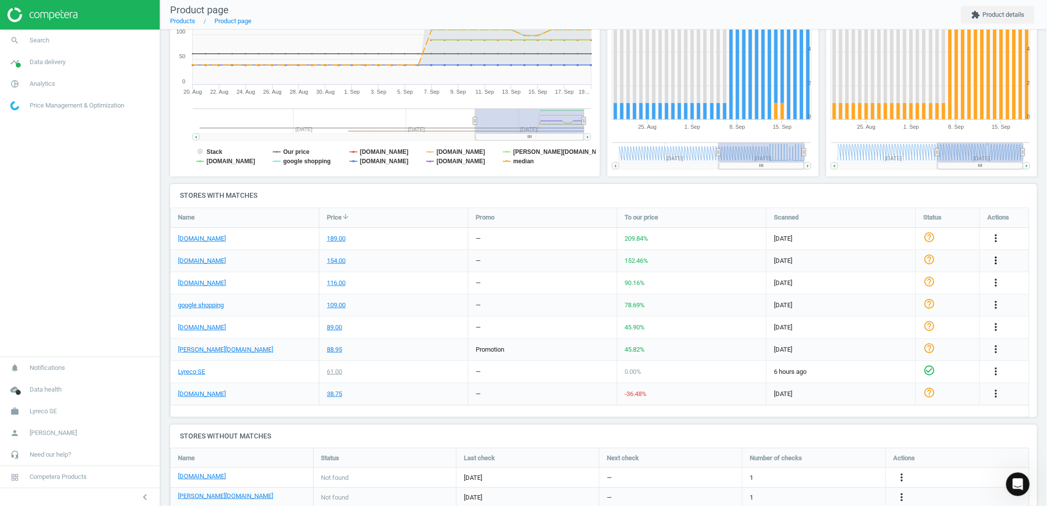
click at [998, 257] on icon "more_vert" at bounding box center [996, 260] width 12 height 12
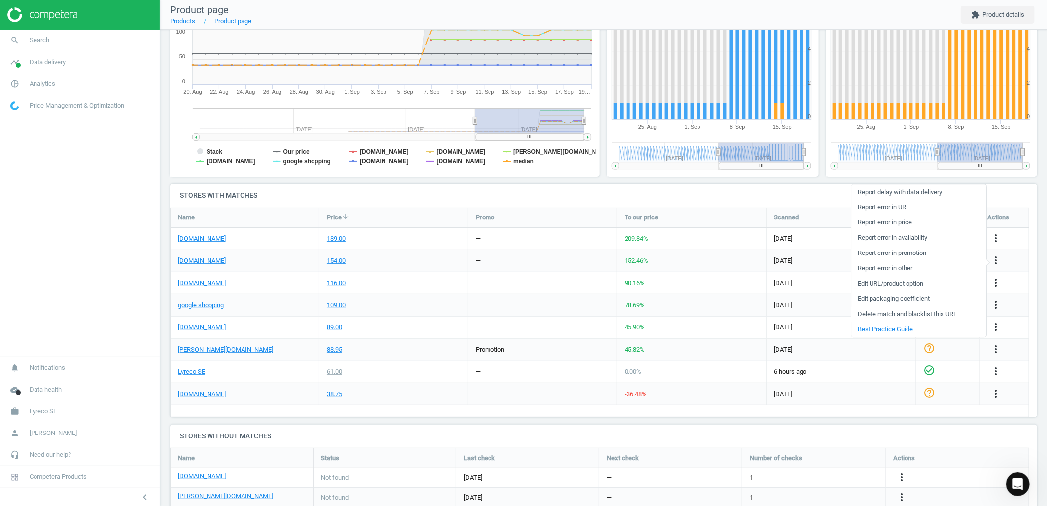
click at [879, 313] on link "Delete match and blacklist this URL" at bounding box center [919, 314] width 135 height 15
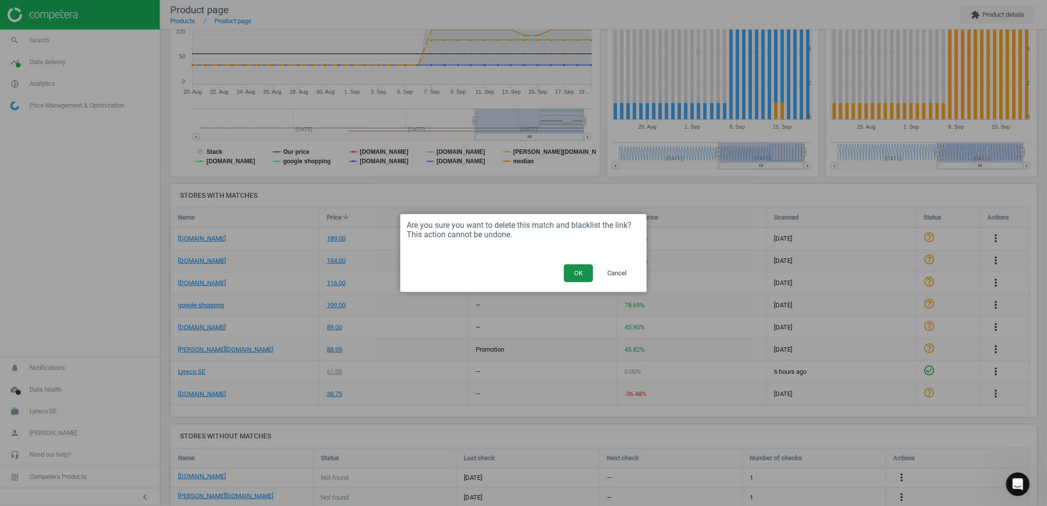
click at [580, 270] on button "OK" at bounding box center [578, 273] width 29 height 18
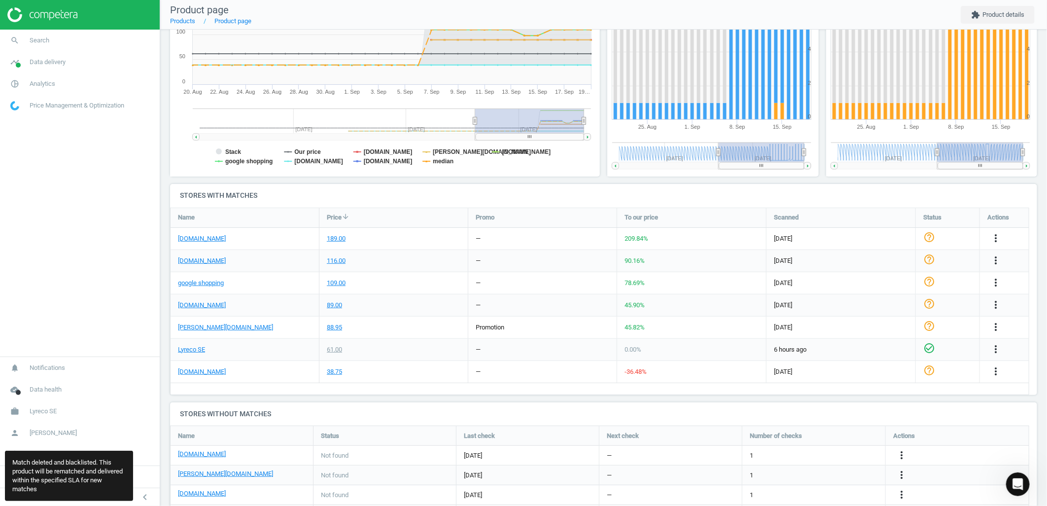
scroll to position [227, 876]
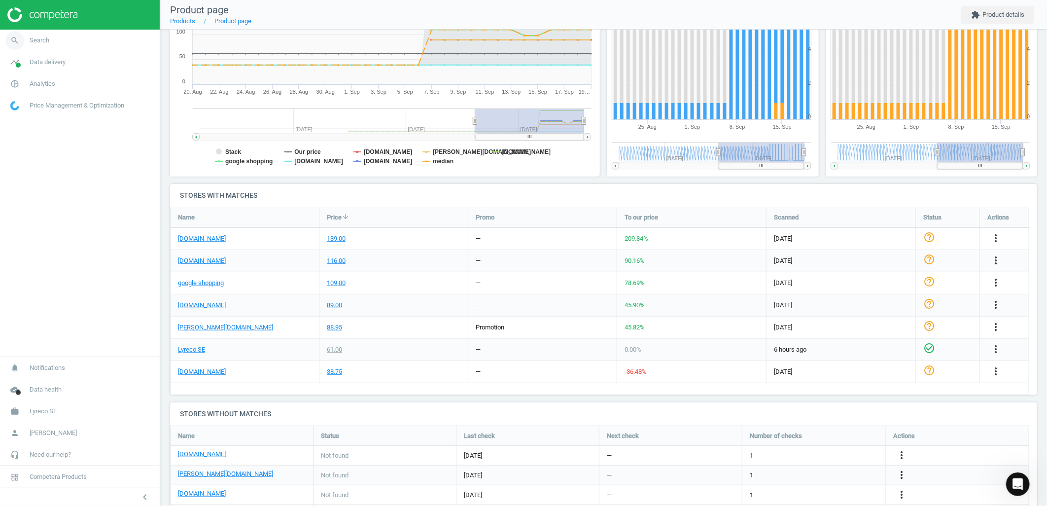
click at [91, 37] on link "search Search" at bounding box center [80, 41] width 160 height 22
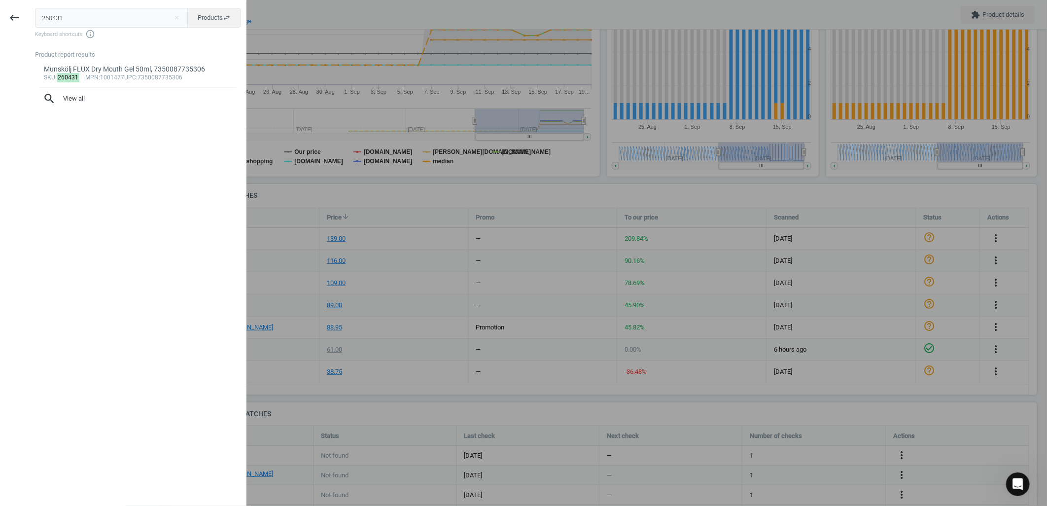
drag, startPoint x: 91, startPoint y: 22, endPoint x: -3, endPoint y: 20, distance: 94.2
click at [0, 20] on html "Group 2 Created with Sketch. ic/cloud_download/grey600 Created with Sketch. gra…" at bounding box center [523, 253] width 1047 height 506
type input "291099"
click at [110, 67] on div "Tyngdfilt för [PERSON_NAME], 7350113821416" at bounding box center [138, 69] width 189 height 9
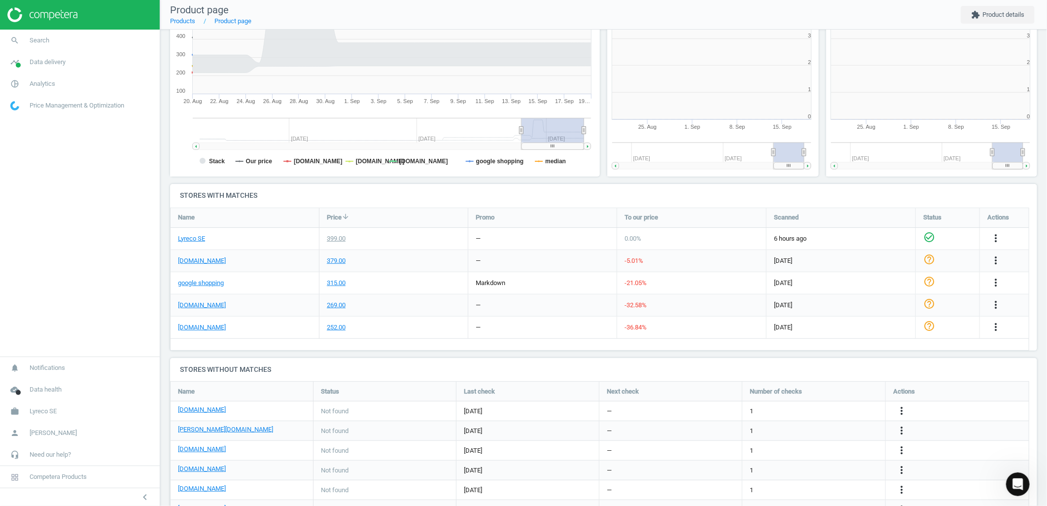
scroll to position [5, 5]
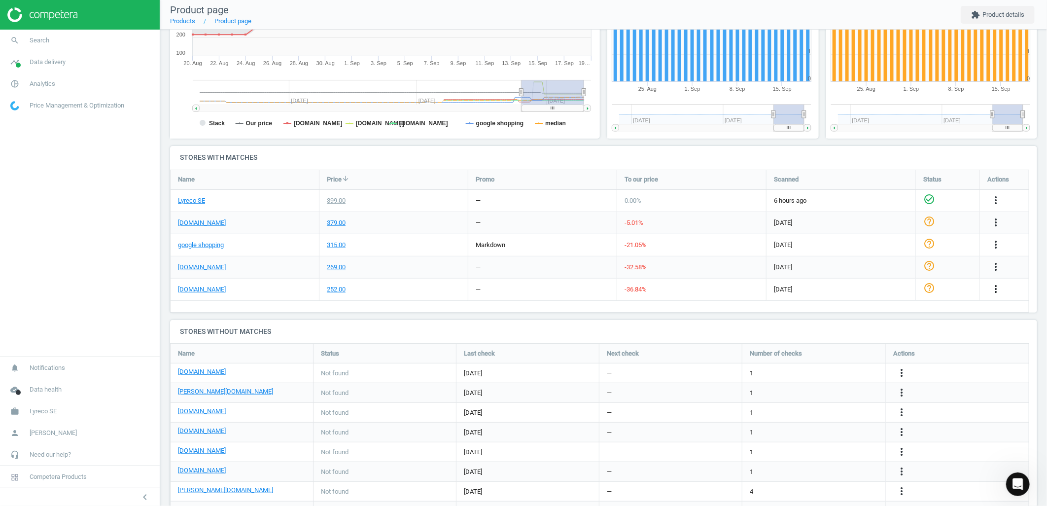
click at [994, 288] on icon "more_vert" at bounding box center [996, 289] width 12 height 12
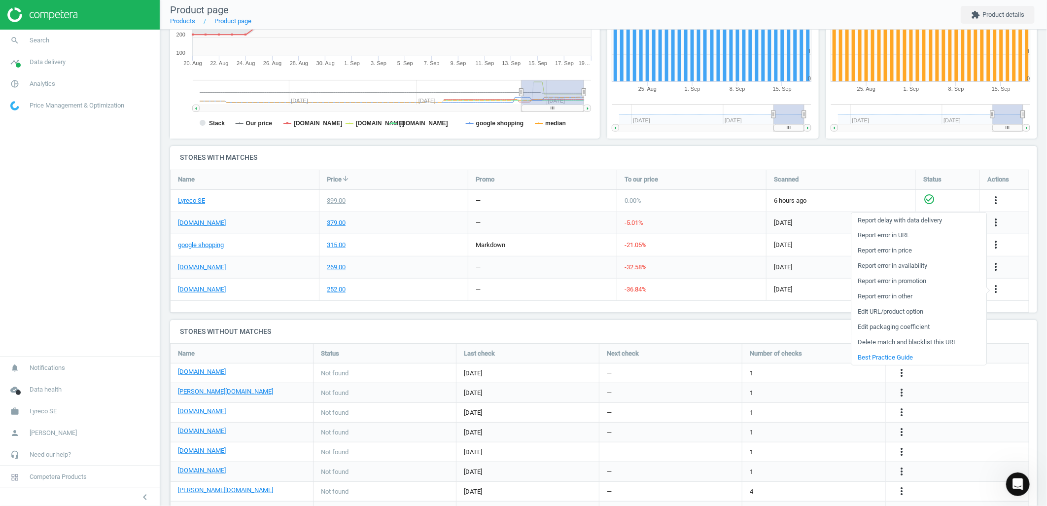
click at [870, 341] on link "Delete match and blacklist this URL" at bounding box center [919, 342] width 135 height 15
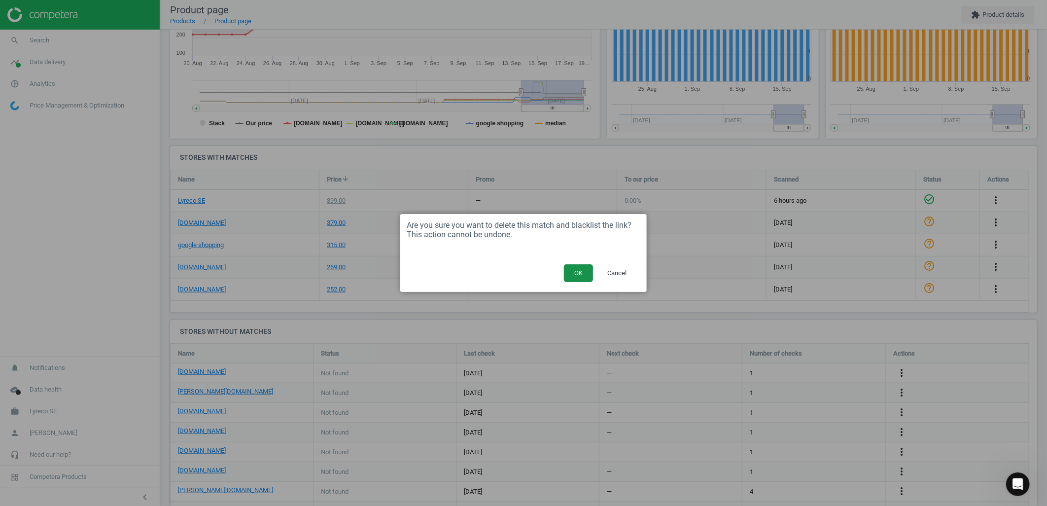
click at [577, 273] on button "OK" at bounding box center [578, 273] width 29 height 18
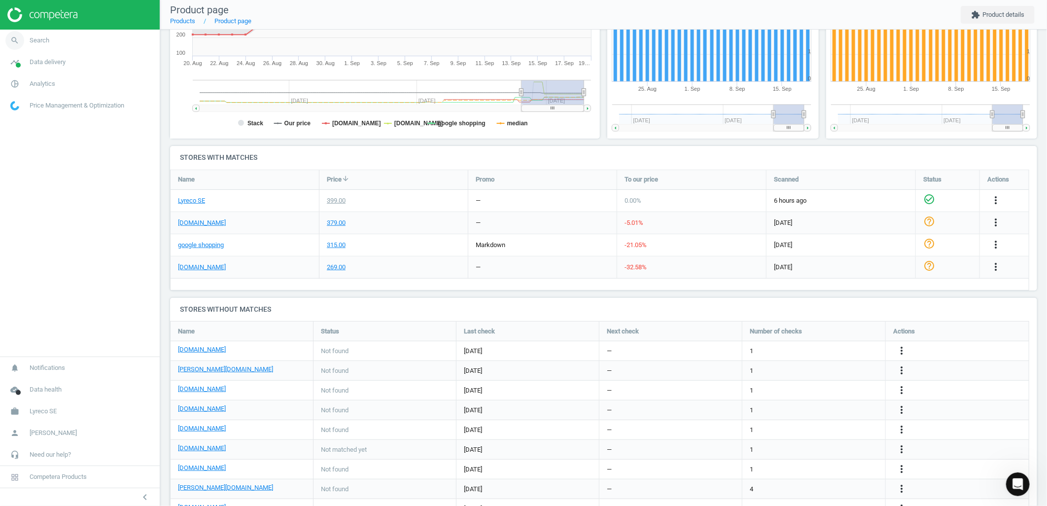
click at [94, 38] on link "search Search" at bounding box center [80, 41] width 160 height 22
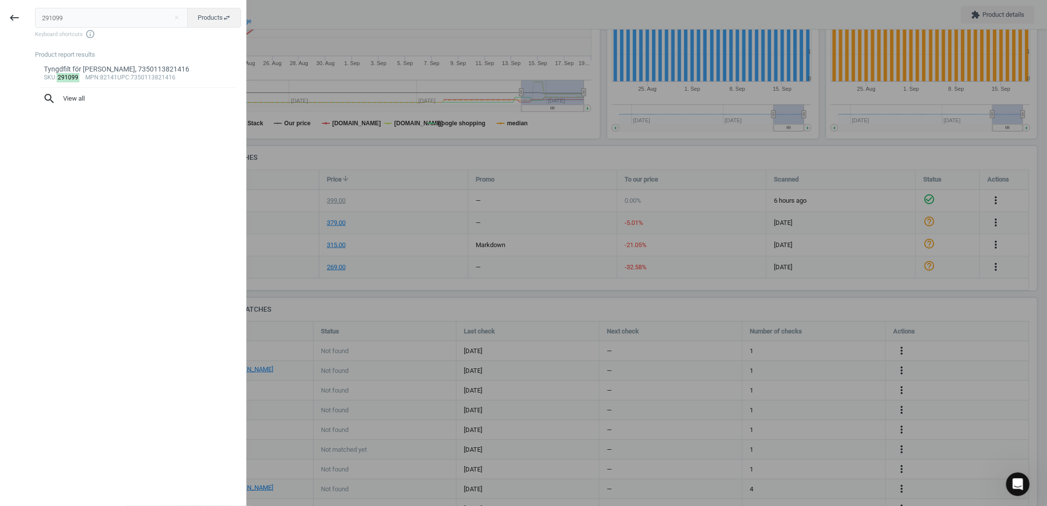
drag, startPoint x: 80, startPoint y: 15, endPoint x: -6, endPoint y: 21, distance: 87.0
click at [0, 21] on html "Group 2 Created with Sketch. ic/cloud_download/grey600 Created with Sketch. gra…" at bounding box center [523, 253] width 1047 height 506
type input "75002172"
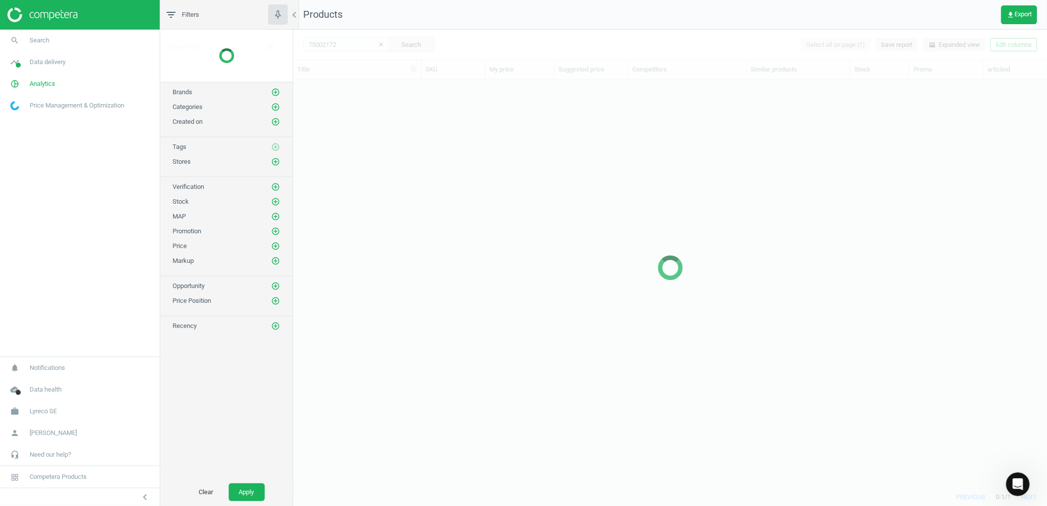
scroll to position [391, 746]
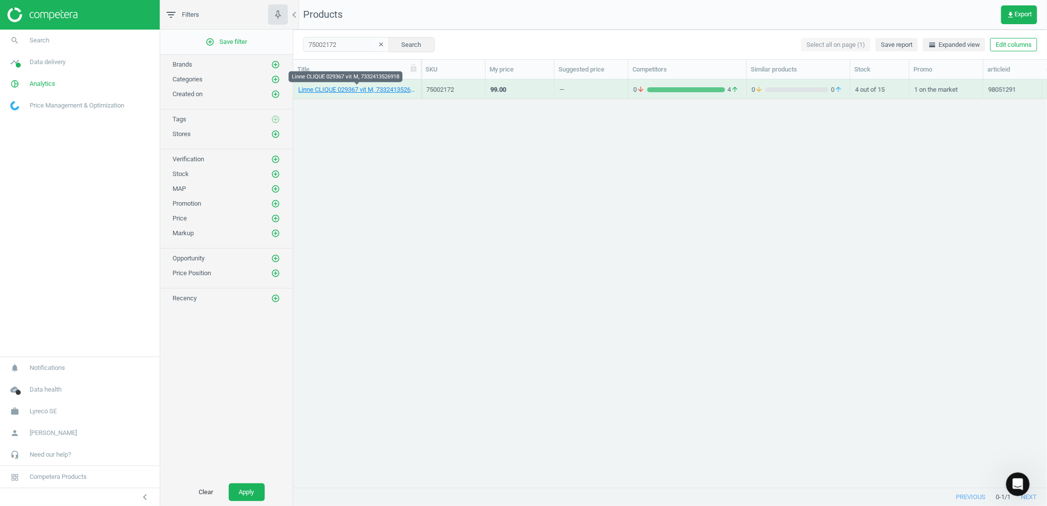
click at [332, 92] on link "Linne CLIQUE 029367 vit M, 7332413526918" at bounding box center [357, 89] width 118 height 9
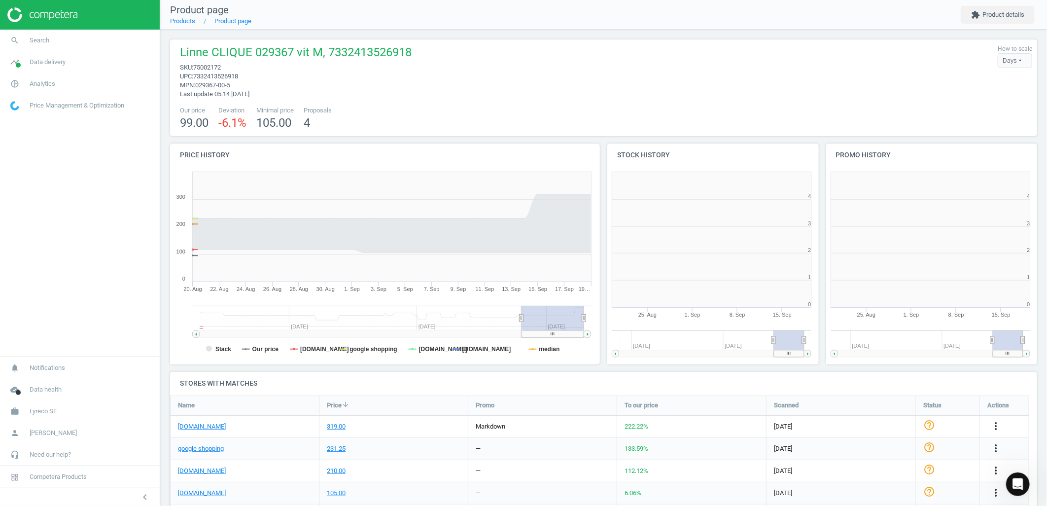
scroll to position [5, 5]
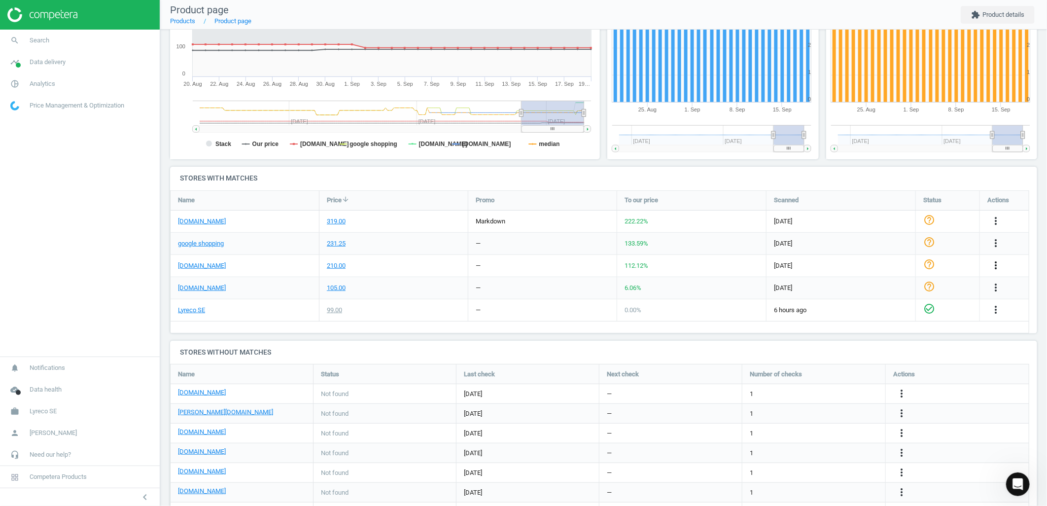
click at [999, 263] on icon "more_vert" at bounding box center [996, 265] width 12 height 12
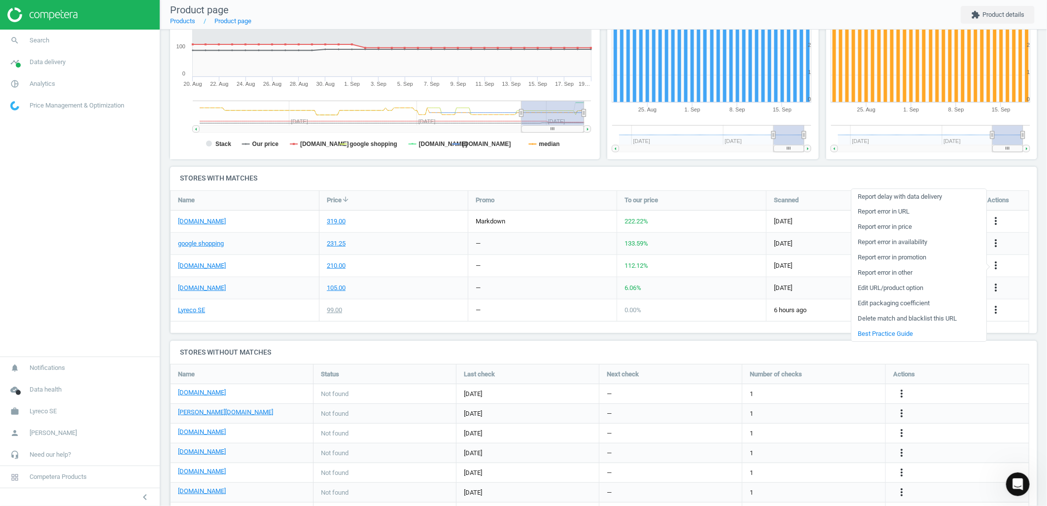
click at [881, 317] on link "Delete match and blacklist this URL" at bounding box center [919, 318] width 135 height 15
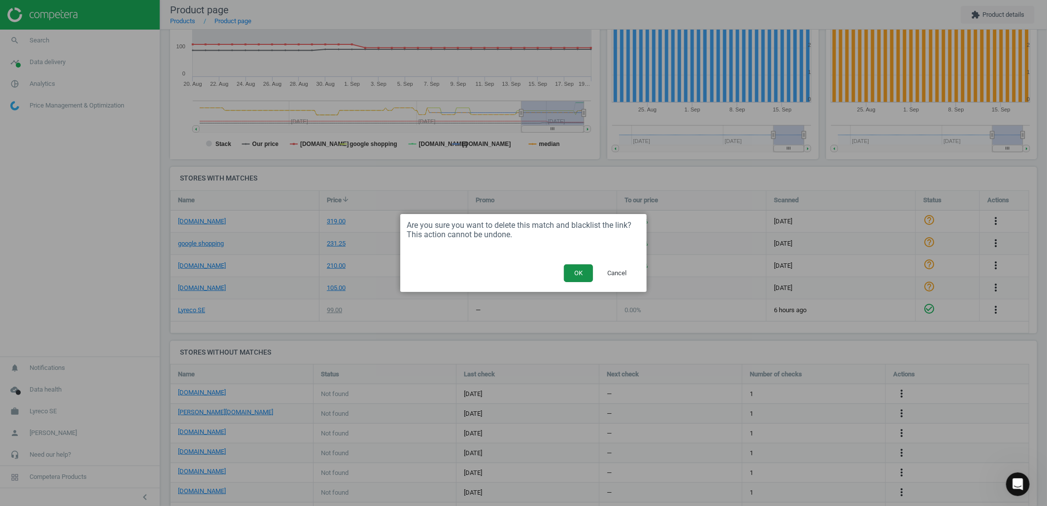
click at [575, 272] on button "OK" at bounding box center [578, 273] width 29 height 18
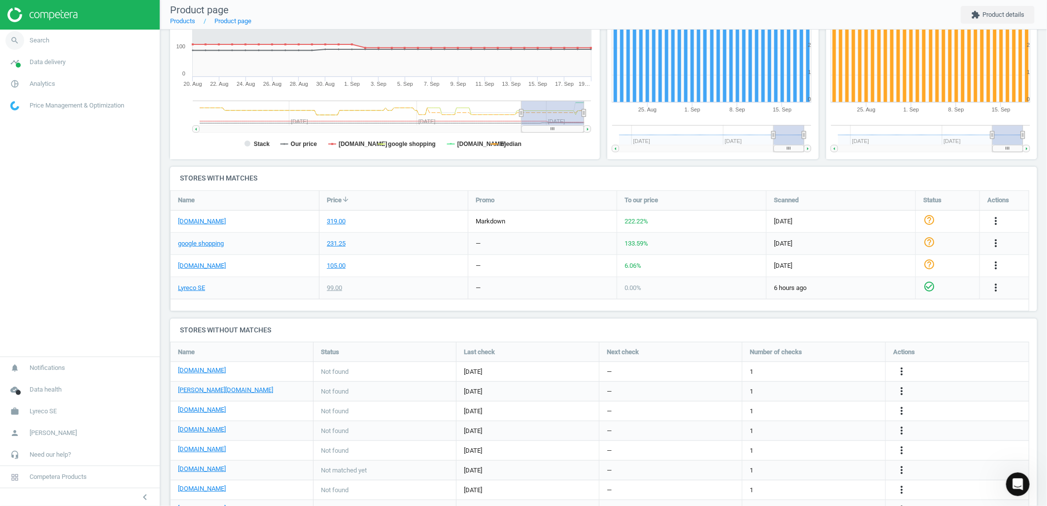
click at [32, 36] on span "Search" at bounding box center [40, 40] width 20 height 9
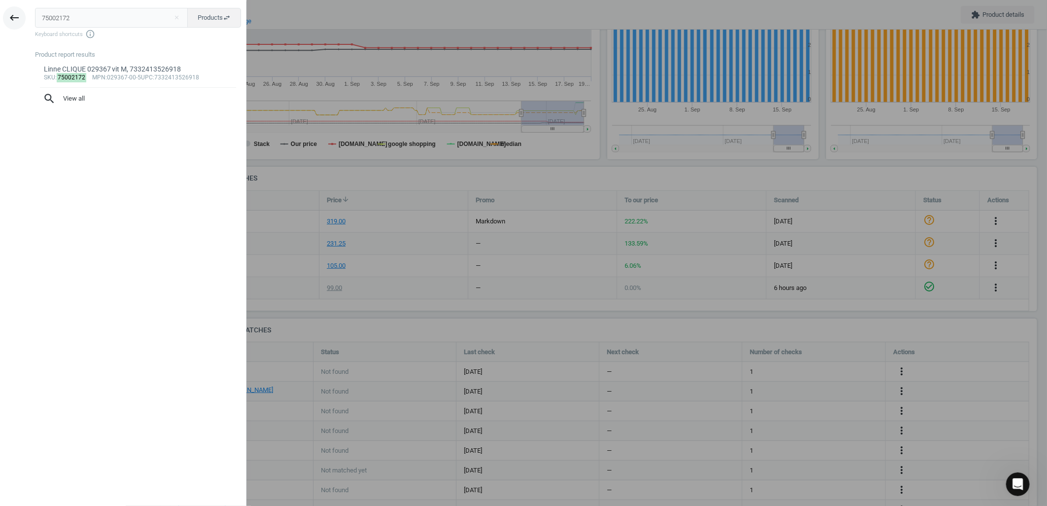
drag, startPoint x: 88, startPoint y: 20, endPoint x: 11, endPoint y: 13, distance: 76.7
click at [11, 13] on div "keyboard_backspace 75002172 close Products swap_horiz Keyboard shortcuts info_o…" at bounding box center [123, 254] width 247 height 506
type input "75001960"
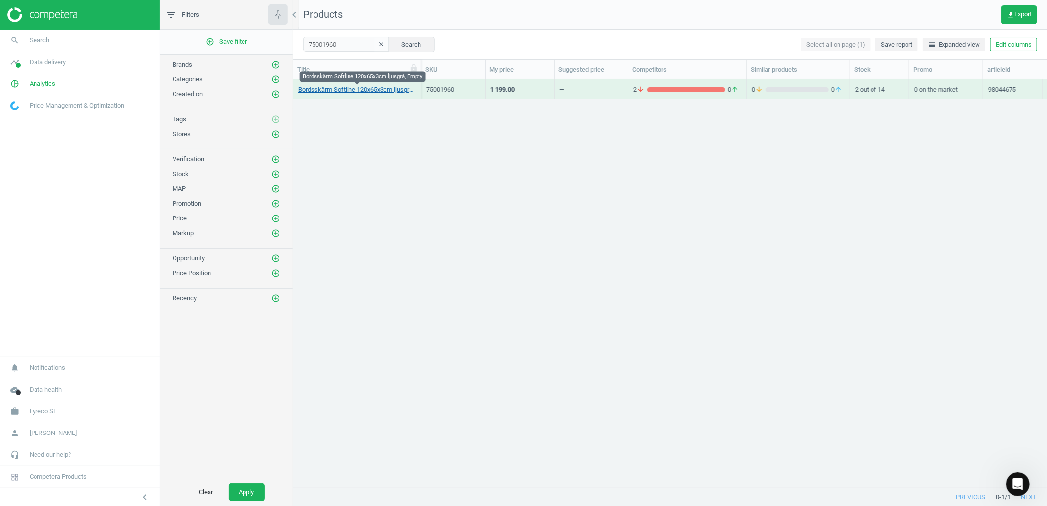
click at [327, 90] on link "Bordsskärm Softline 120x65x3cm ljusgrå, Empty" at bounding box center [357, 89] width 118 height 9
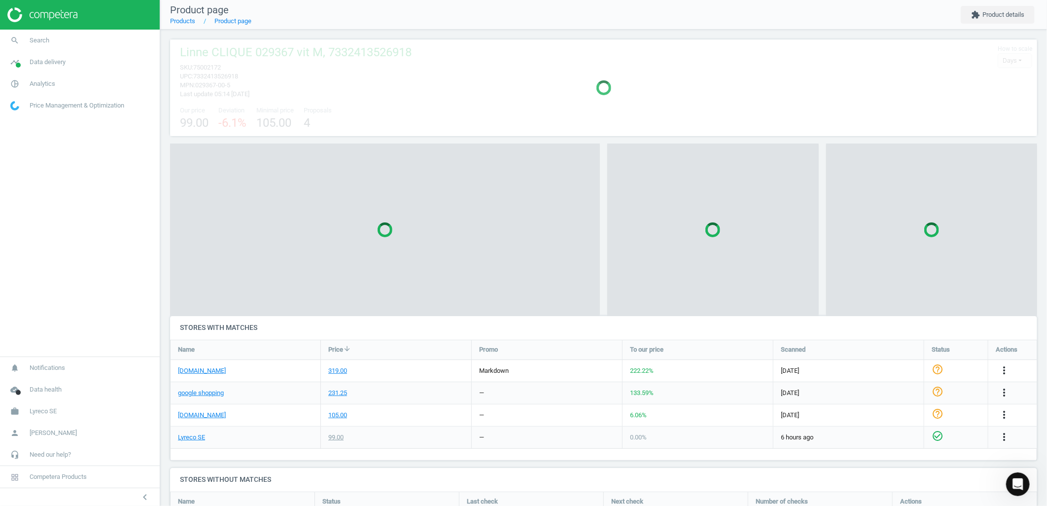
scroll to position [138, 876]
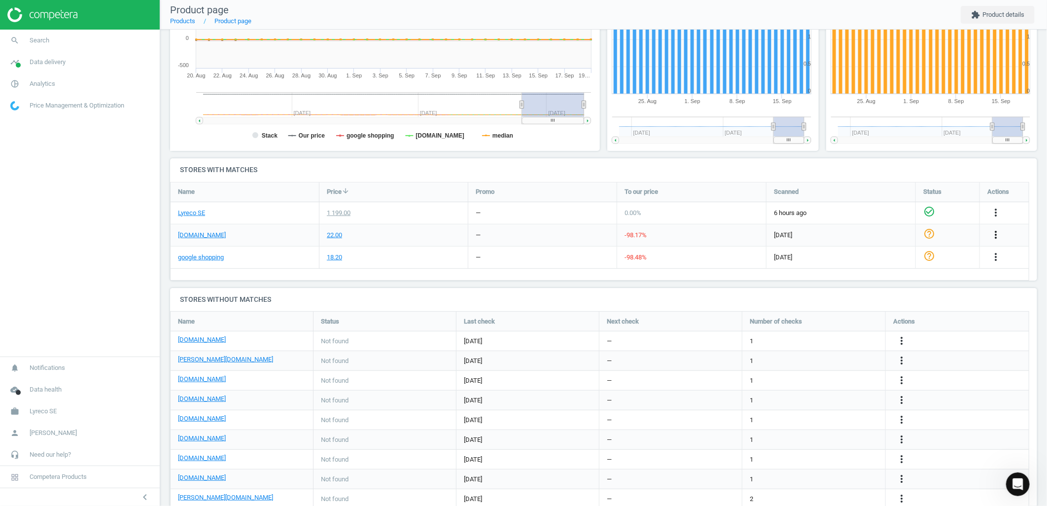
click at [992, 229] on icon "more_vert" at bounding box center [996, 235] width 12 height 12
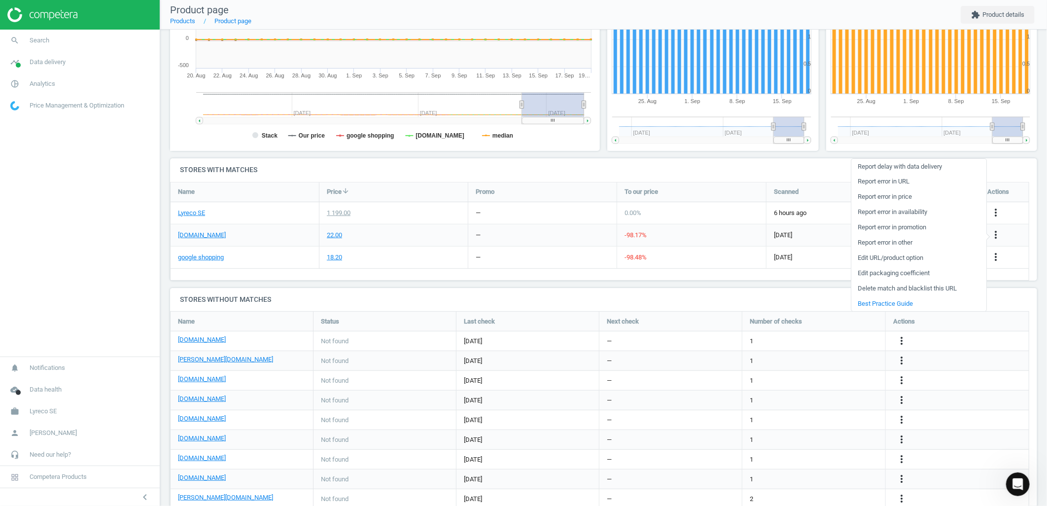
click at [885, 287] on link "Delete match and blacklist this URL" at bounding box center [919, 288] width 135 height 15
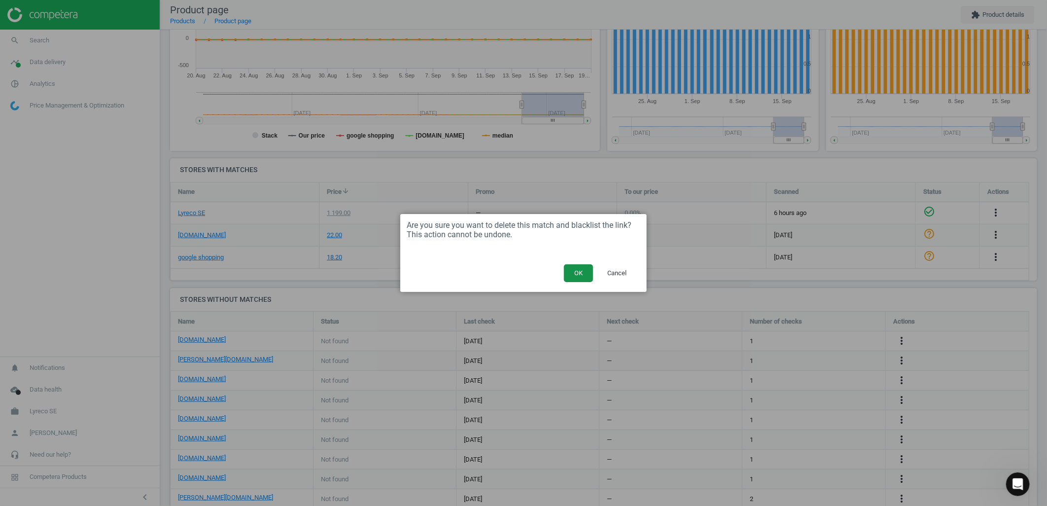
click at [583, 273] on button "OK" at bounding box center [578, 273] width 29 height 18
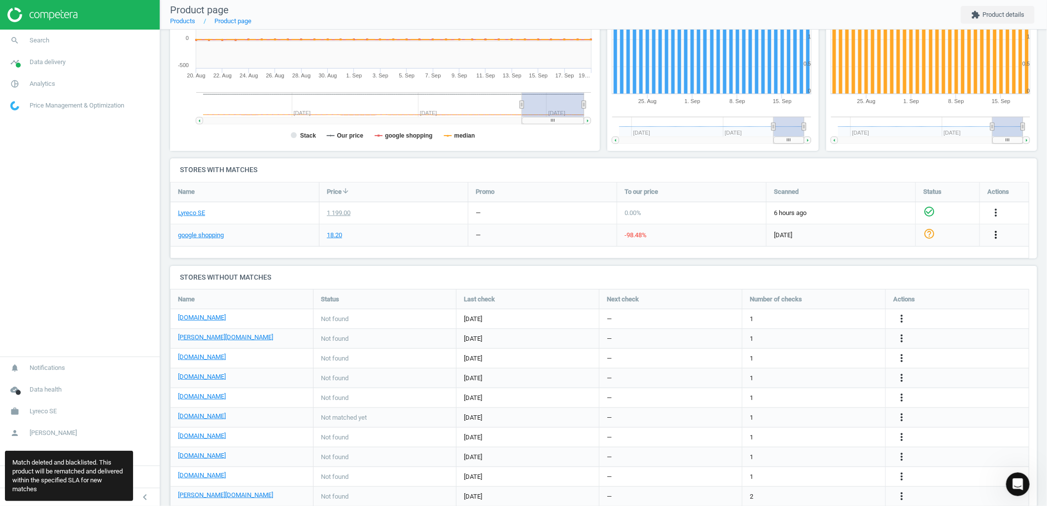
click at [995, 238] on icon "more_vert" at bounding box center [996, 235] width 12 height 12
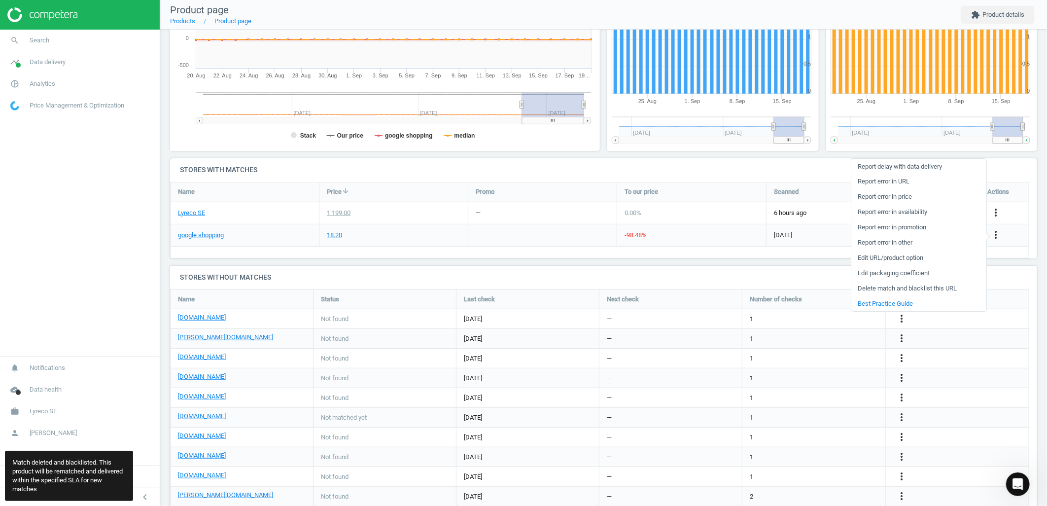
click at [865, 291] on link "Delete match and blacklist this URL" at bounding box center [919, 288] width 135 height 15
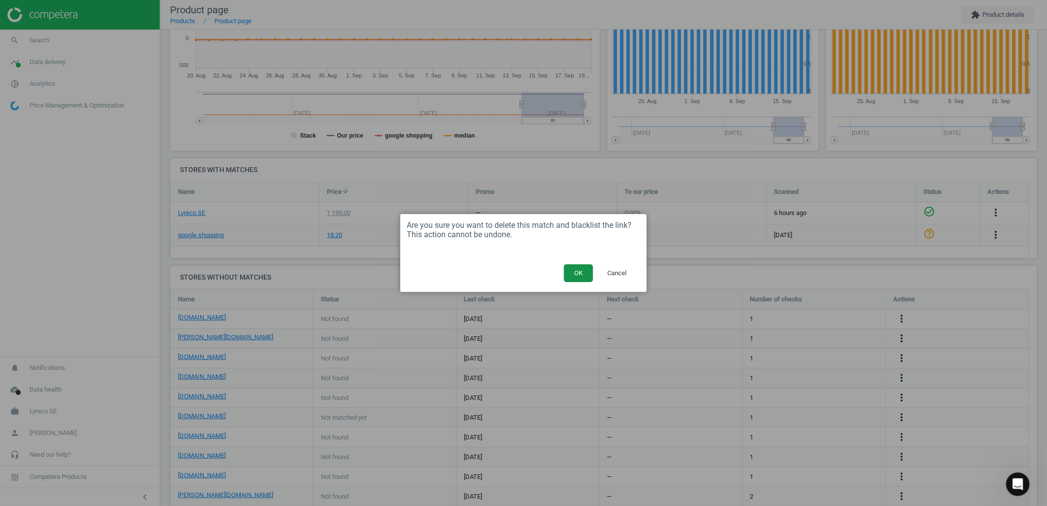
click at [577, 280] on button "OK" at bounding box center [578, 273] width 29 height 18
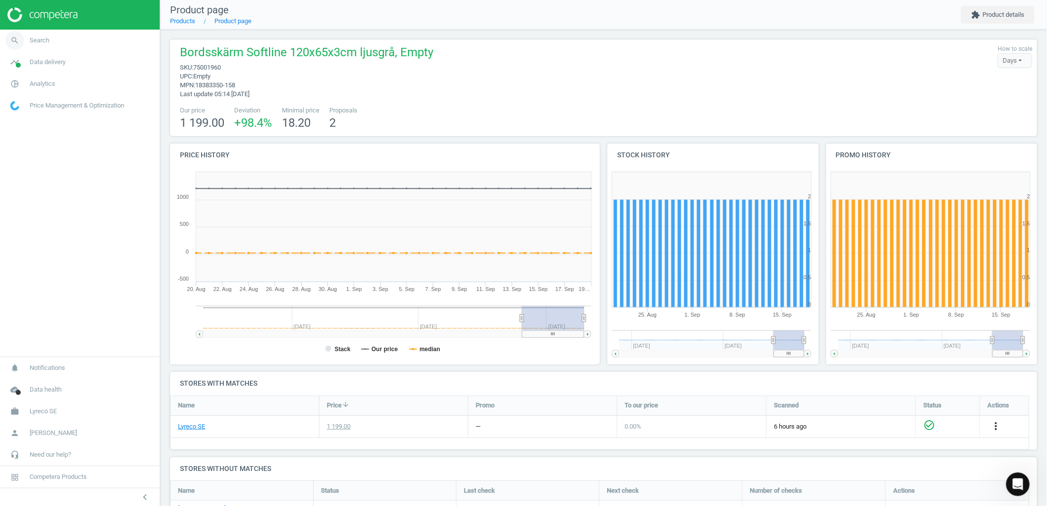
click at [72, 37] on link "search Search" at bounding box center [80, 41] width 160 height 22
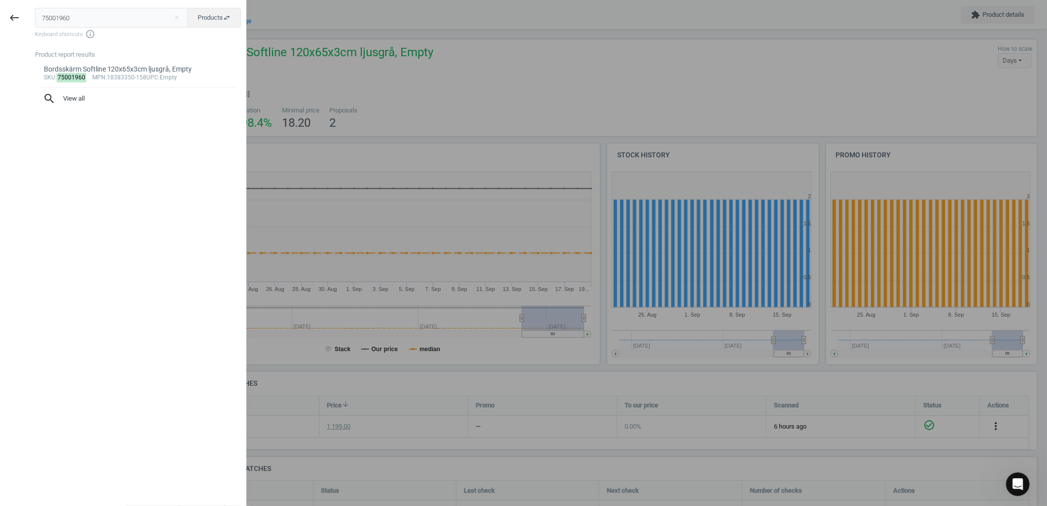
drag, startPoint x: 92, startPoint y: 23, endPoint x: -31, endPoint y: 20, distance: 122.3
click at [0, 20] on html "Group 2 Created with Sketch. ic/cloud_download/grey600 Created with Sketch. gra…" at bounding box center [523, 253] width 1047 height 506
type input "75001587"
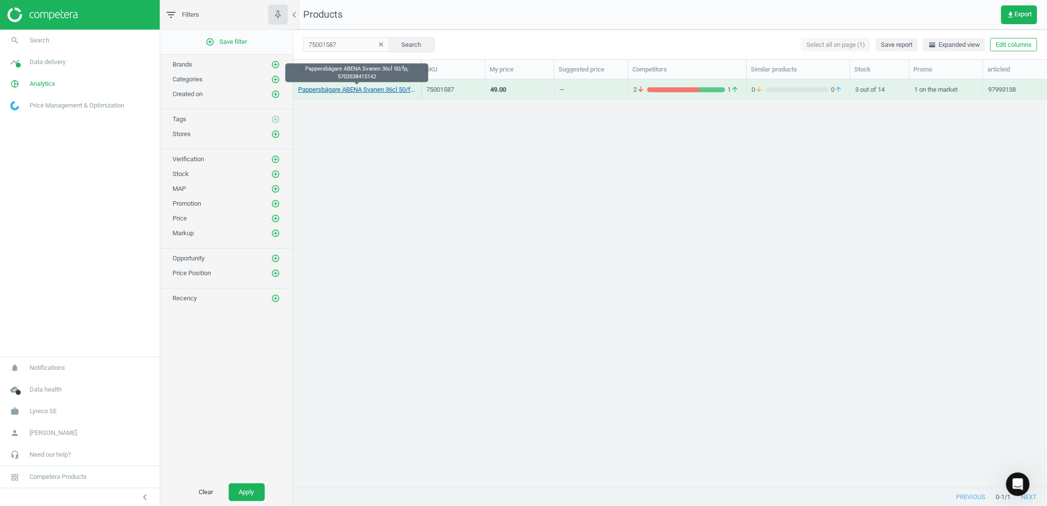
click at [375, 91] on link "Pappersbägare ABENA Svanen 36cl 50/fp, 5703538415142" at bounding box center [357, 89] width 118 height 9
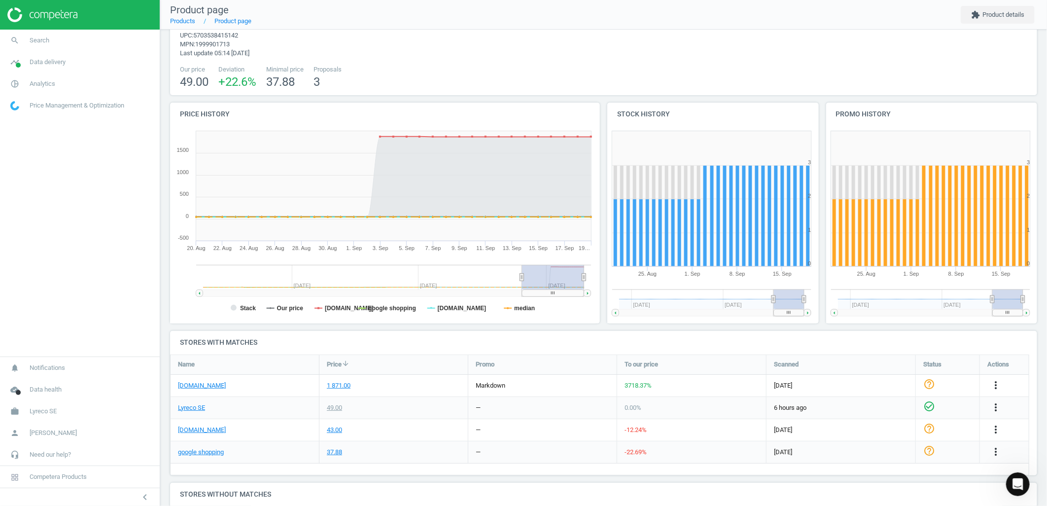
scroll to position [41, 0]
click at [994, 423] on icon "more_vert" at bounding box center [996, 429] width 12 height 12
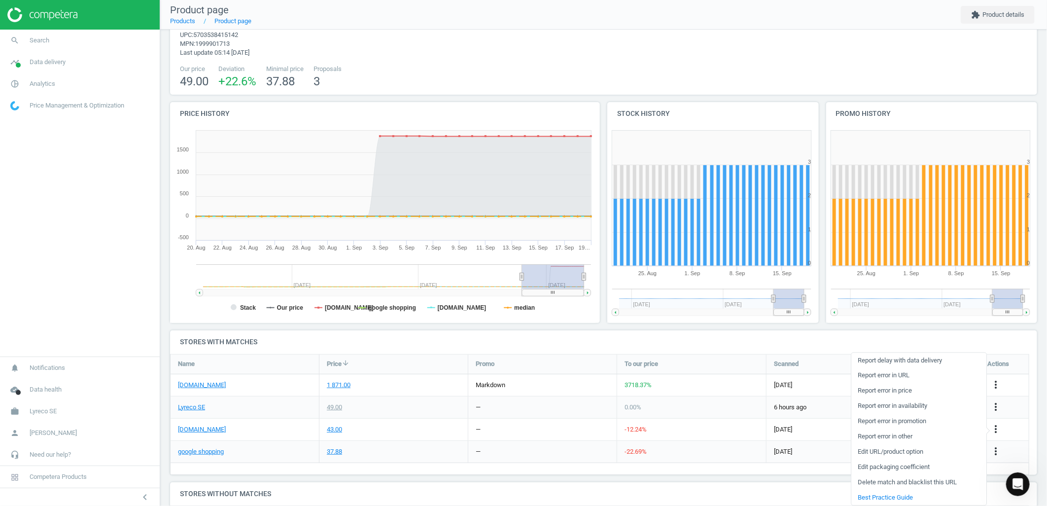
click at [885, 481] on link "Delete match and blacklist this URL" at bounding box center [919, 482] width 135 height 15
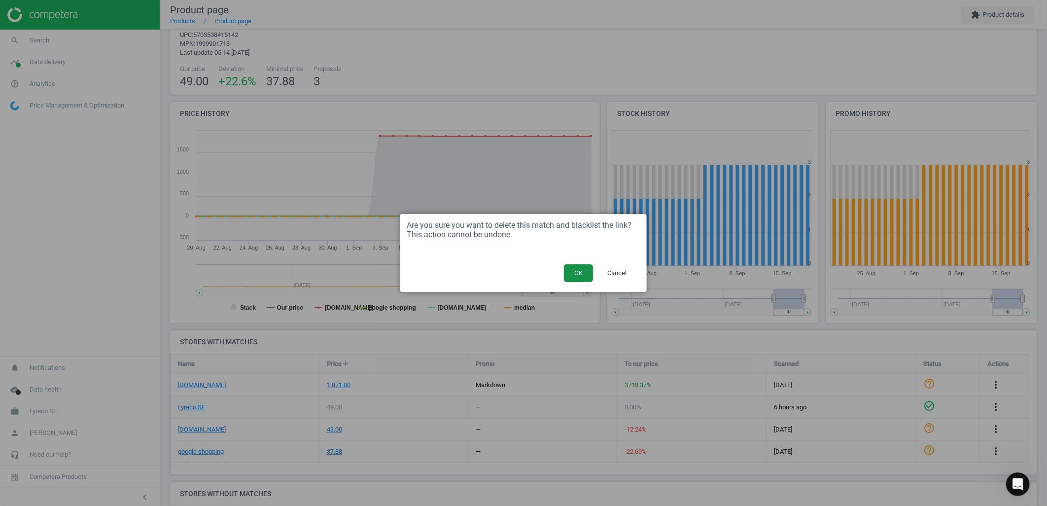
click at [582, 273] on button "OK" at bounding box center [578, 273] width 29 height 18
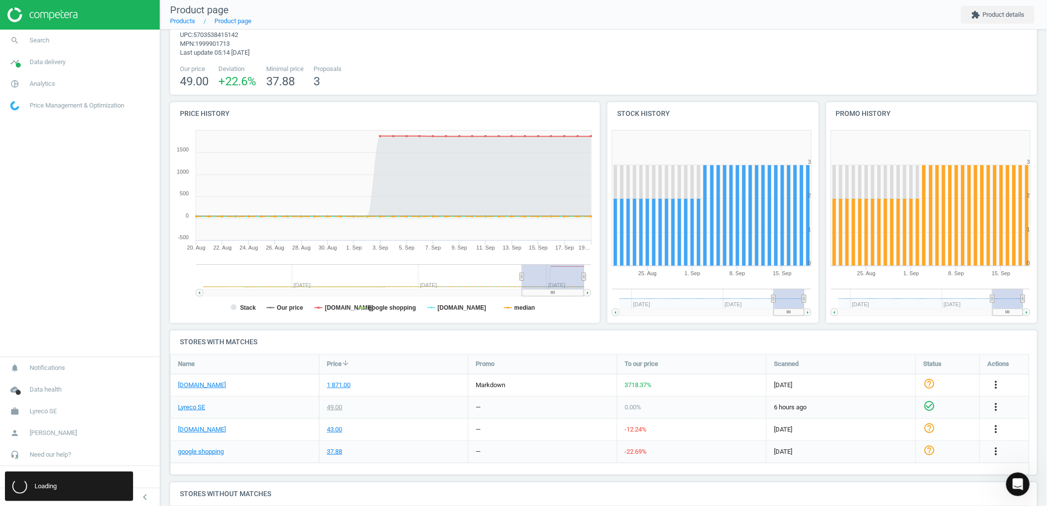
scroll to position [5, 5]
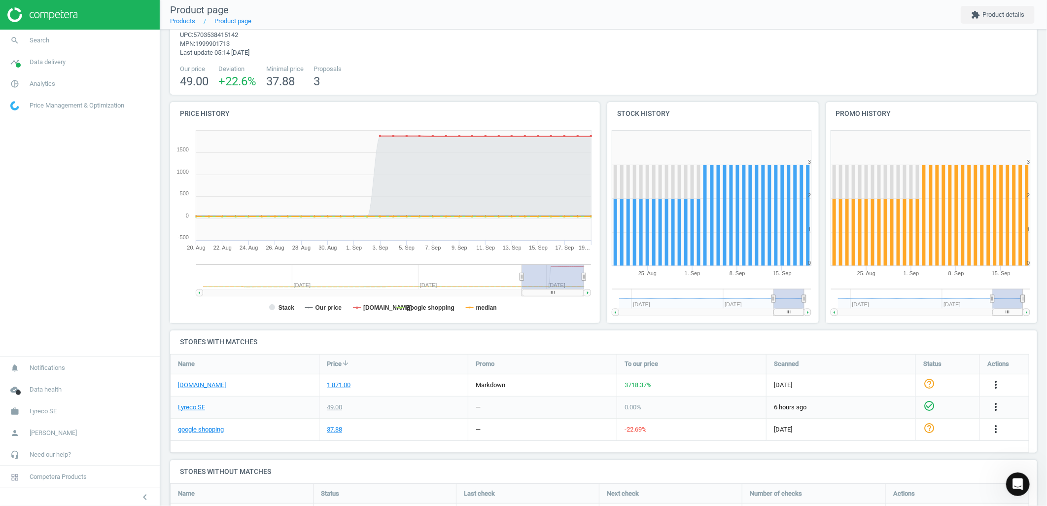
click at [110, 26] on div at bounding box center [80, 15] width 160 height 30
click at [105, 39] on link "search Search" at bounding box center [80, 41] width 160 height 22
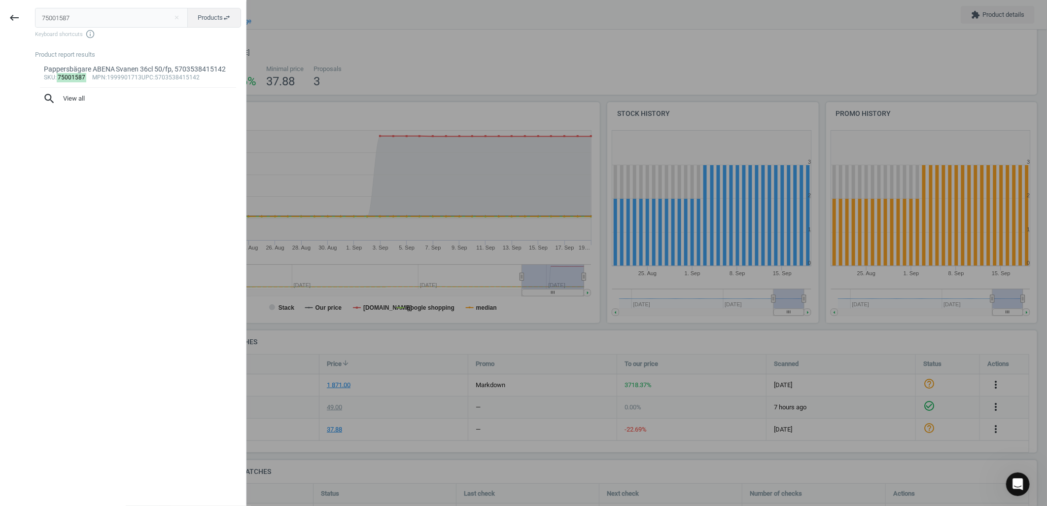
drag, startPoint x: 99, startPoint y: 20, endPoint x: -6, endPoint y: 25, distance: 104.7
click at [0, 25] on html "Group 2 Created with Sketch. ic/cloud_download/grey600 Created with Sketch. gra…" at bounding box center [523, 253] width 1047 height 506
type input "75001513"
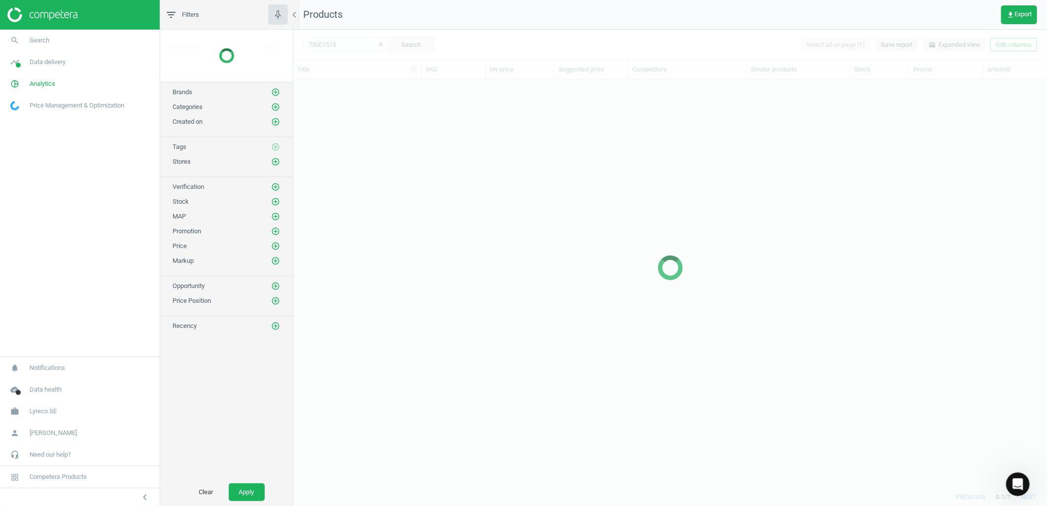
scroll to position [391, 746]
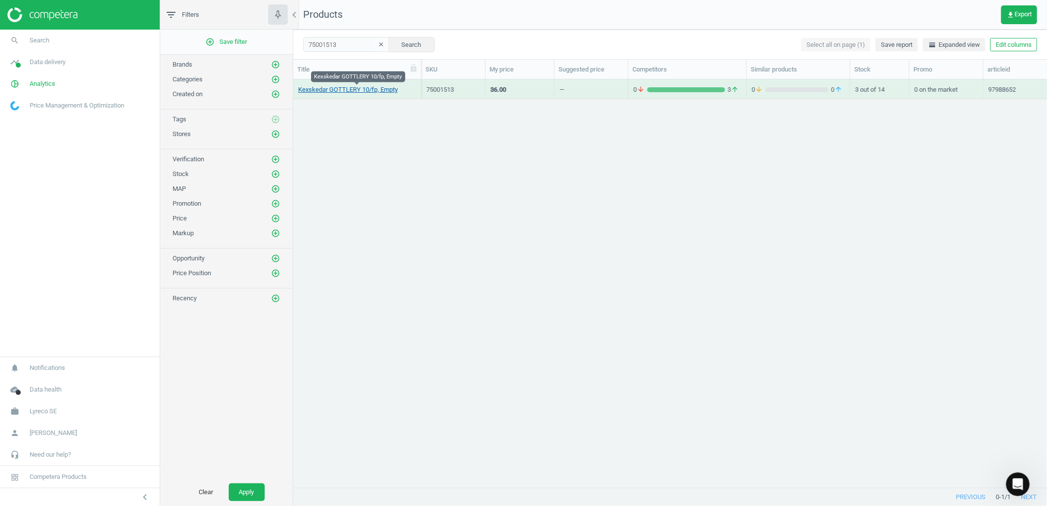
click at [339, 90] on link "Kexskedar GOTTLERY 10/fp, Empty" at bounding box center [348, 89] width 100 height 9
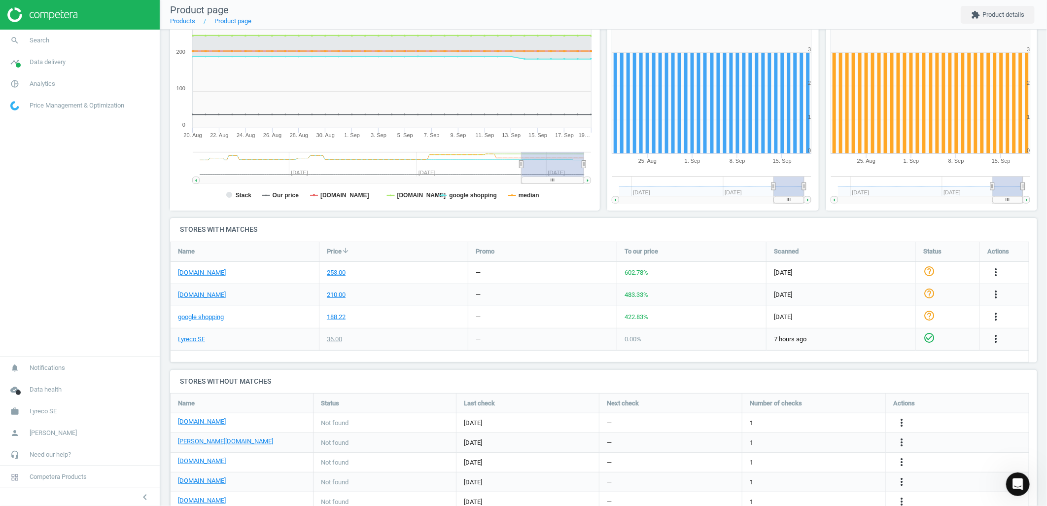
scroll to position [154, 0]
click at [998, 298] on icon "more_vert" at bounding box center [996, 294] width 12 height 12
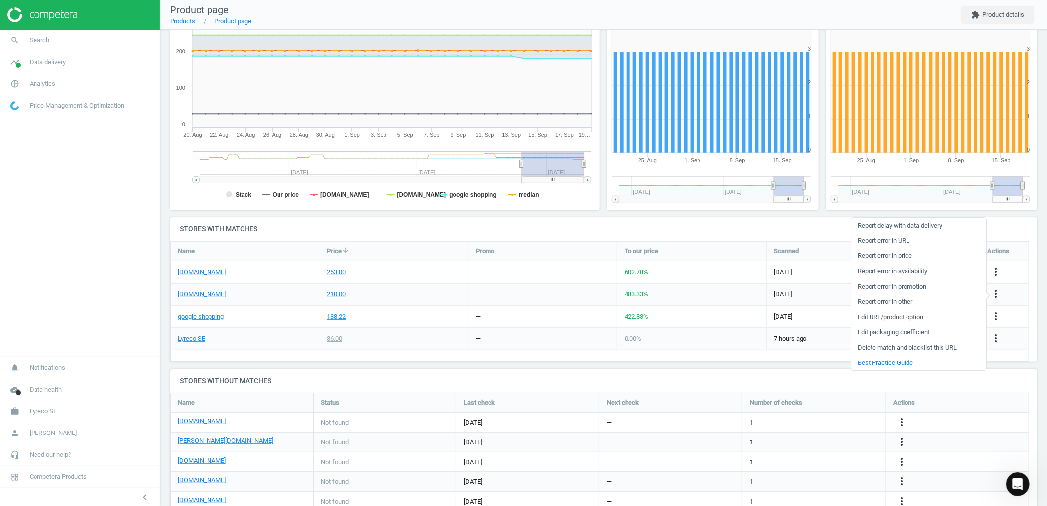
click at [887, 344] on link "Delete match and blacklist this URL" at bounding box center [919, 347] width 135 height 15
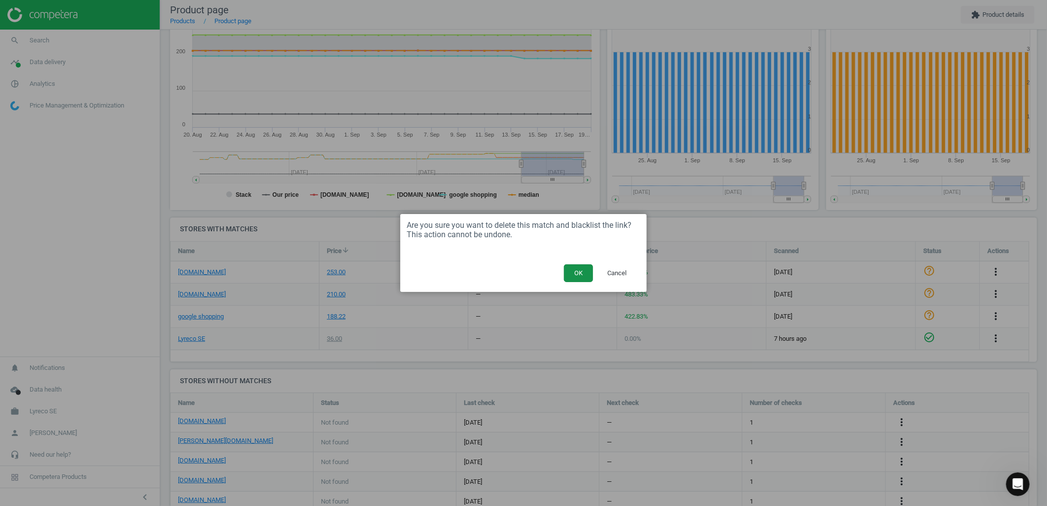
click at [575, 270] on button "OK" at bounding box center [578, 273] width 29 height 18
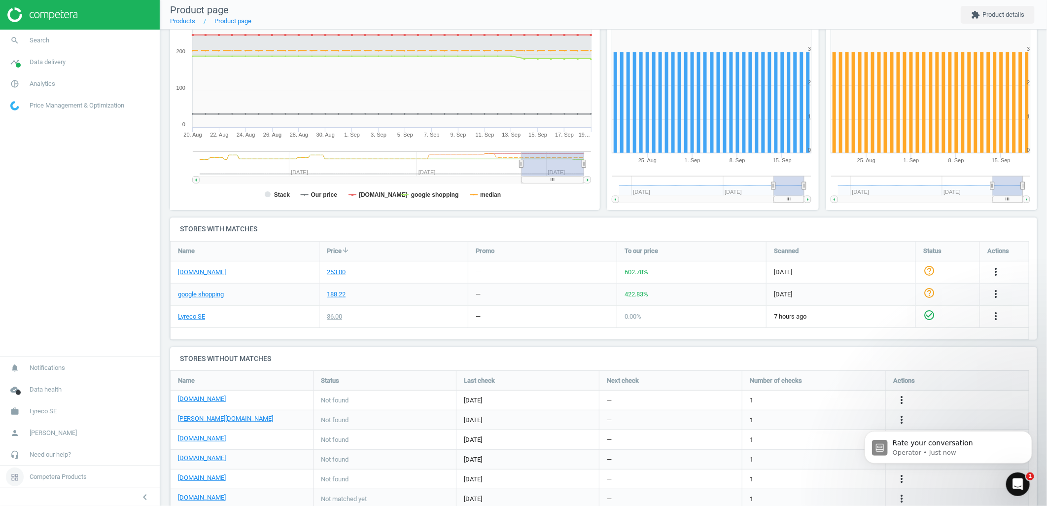
scroll to position [911, 0]
click at [81, 39] on link "search Search" at bounding box center [80, 41] width 160 height 22
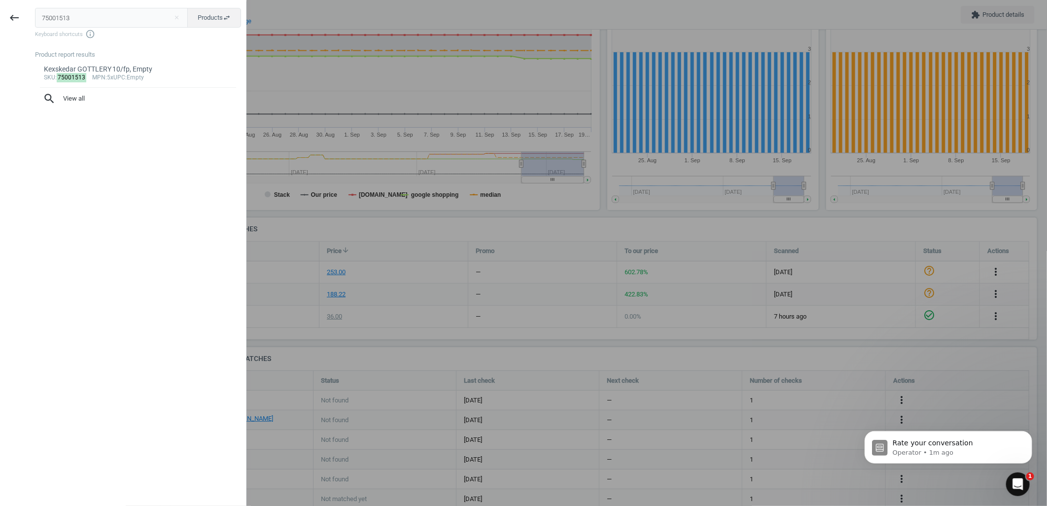
drag, startPoint x: 93, startPoint y: 21, endPoint x: -1, endPoint y: 9, distance: 95.0
click at [0, 9] on html "Group 2 Created with Sketch. ic/cloud_download/grey600 Created with Sketch. gra…" at bounding box center [523, 253] width 1047 height 506
type input "75002998"
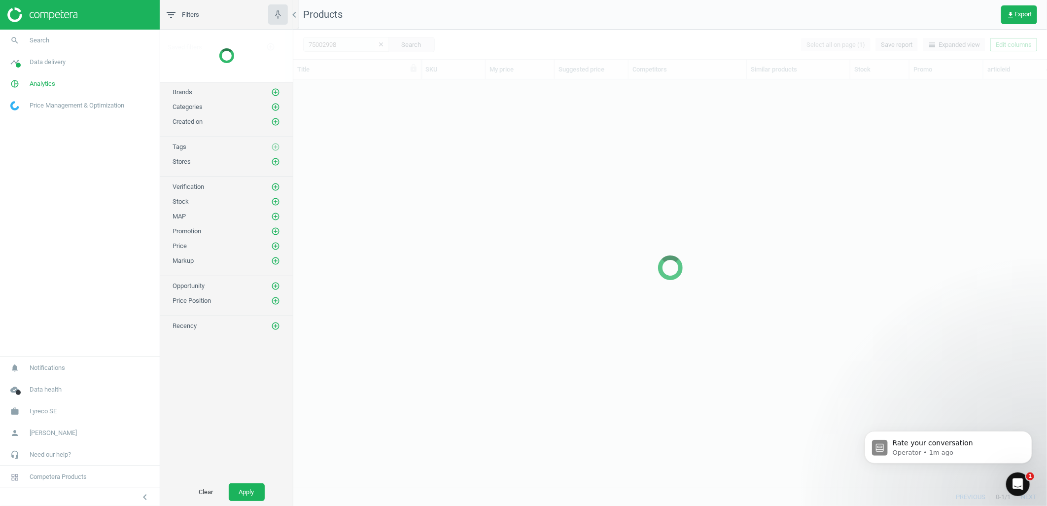
scroll to position [391, 746]
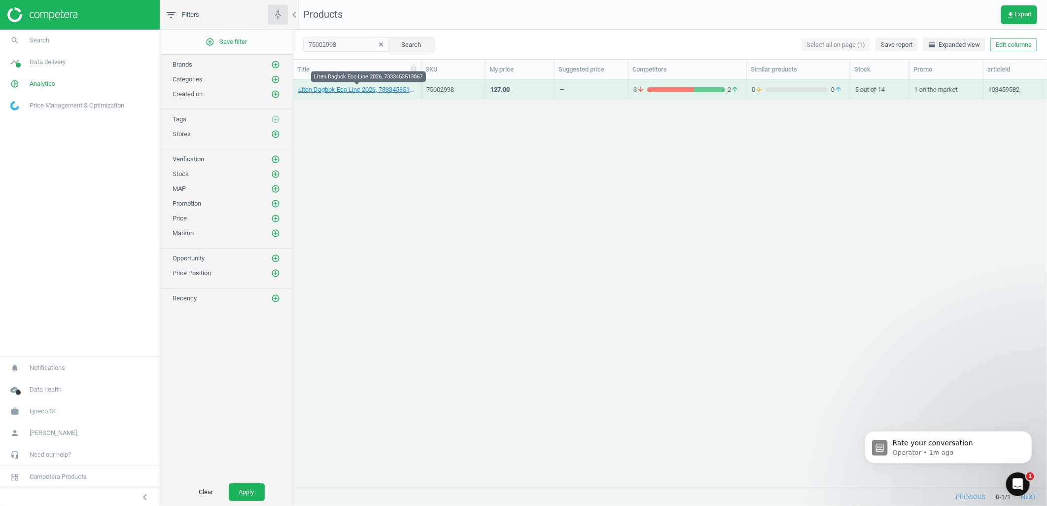
click at [344, 93] on link "Liten Dagbok Eco Line 2026, 7333453513067" at bounding box center [357, 89] width 118 height 9
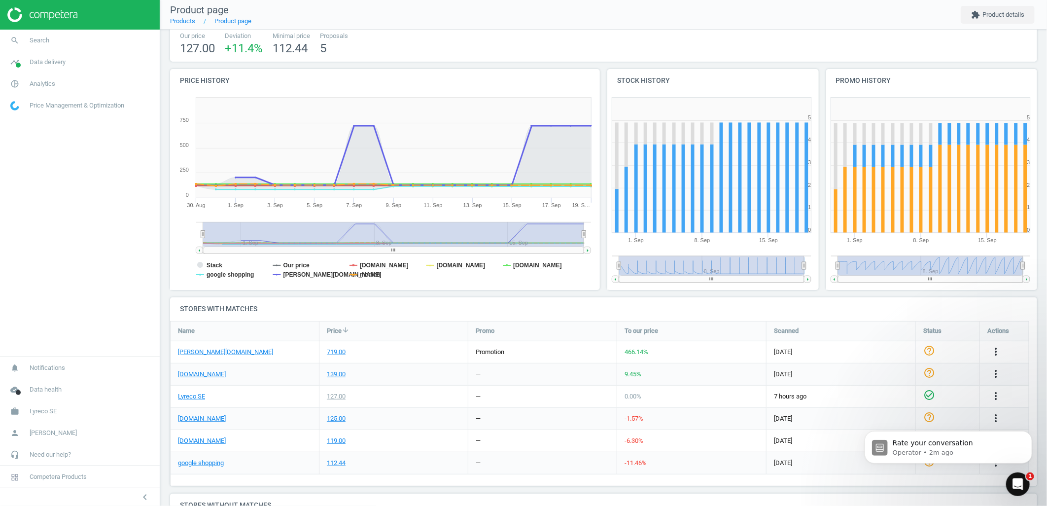
scroll to position [68, 0]
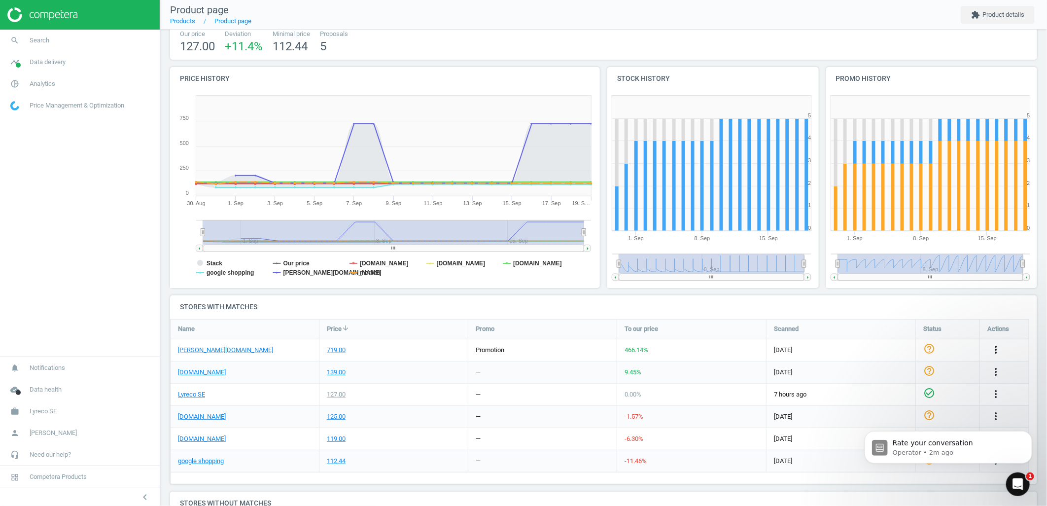
click at [993, 348] on icon "more_vert" at bounding box center [996, 350] width 12 height 12
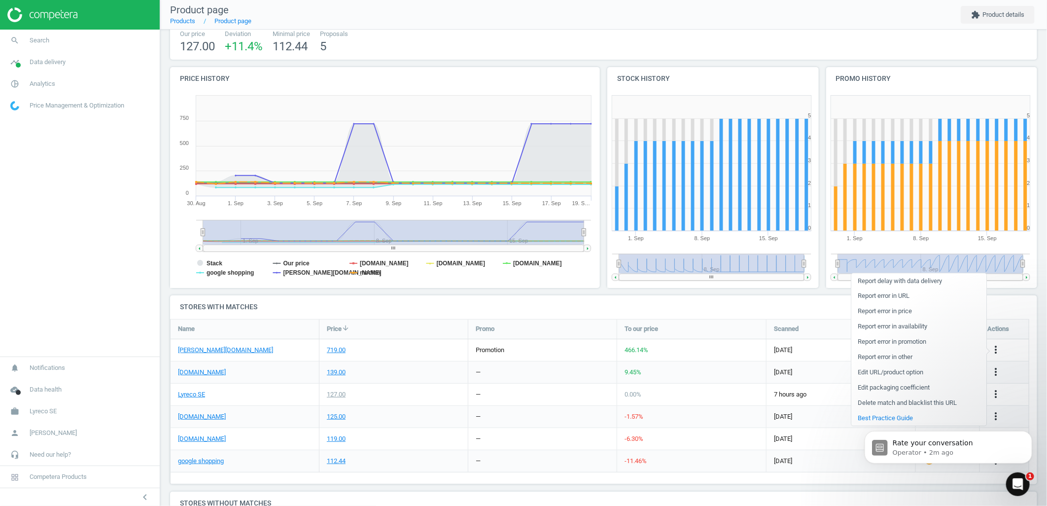
click at [897, 313] on link "Report error in price" at bounding box center [919, 311] width 135 height 15
